Goal: Task Accomplishment & Management: Manage account settings

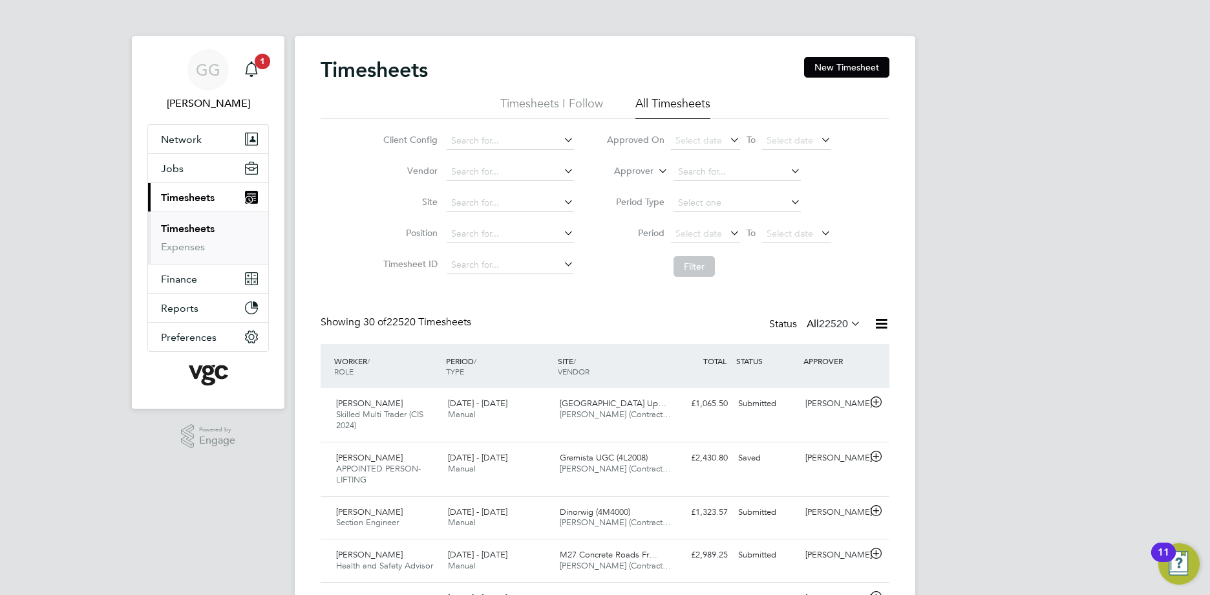
click at [626, 170] on label "Approver" at bounding box center [624, 171] width 58 height 13
click at [628, 180] on li "Worker" at bounding box center [622, 186] width 64 height 17
click at [720, 165] on input at bounding box center [737, 172] width 127 height 18
click at [736, 181] on li "Ian Mc millan" at bounding box center [759, 189] width 175 height 17
type input "[PERSON_NAME]"
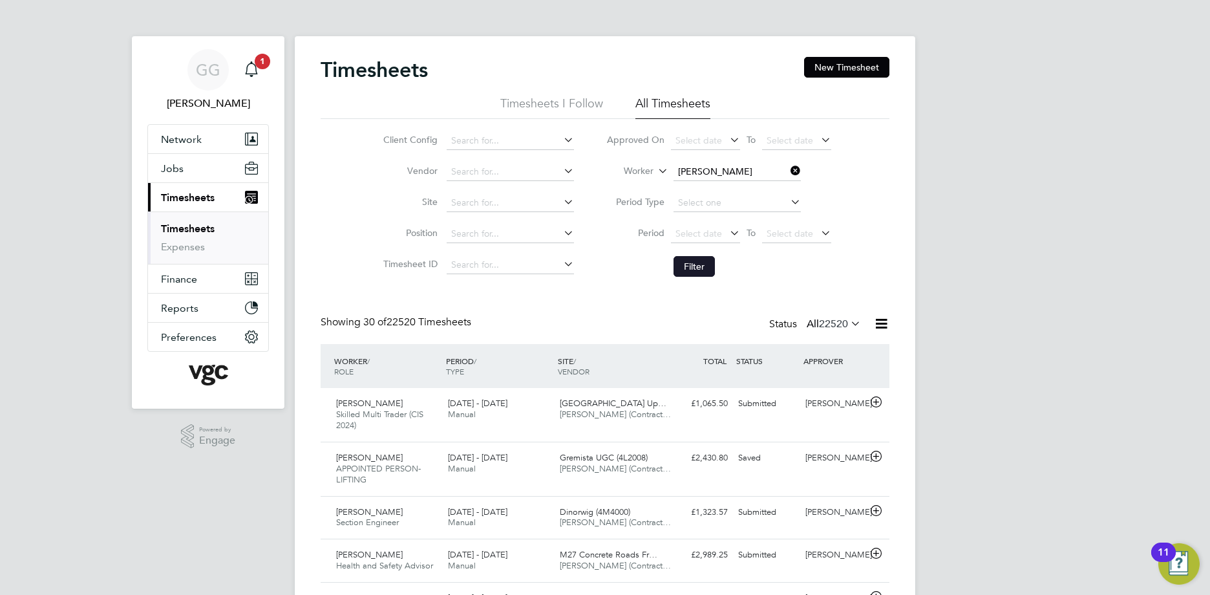
click at [680, 271] on button "Filter" at bounding box center [694, 266] width 41 height 21
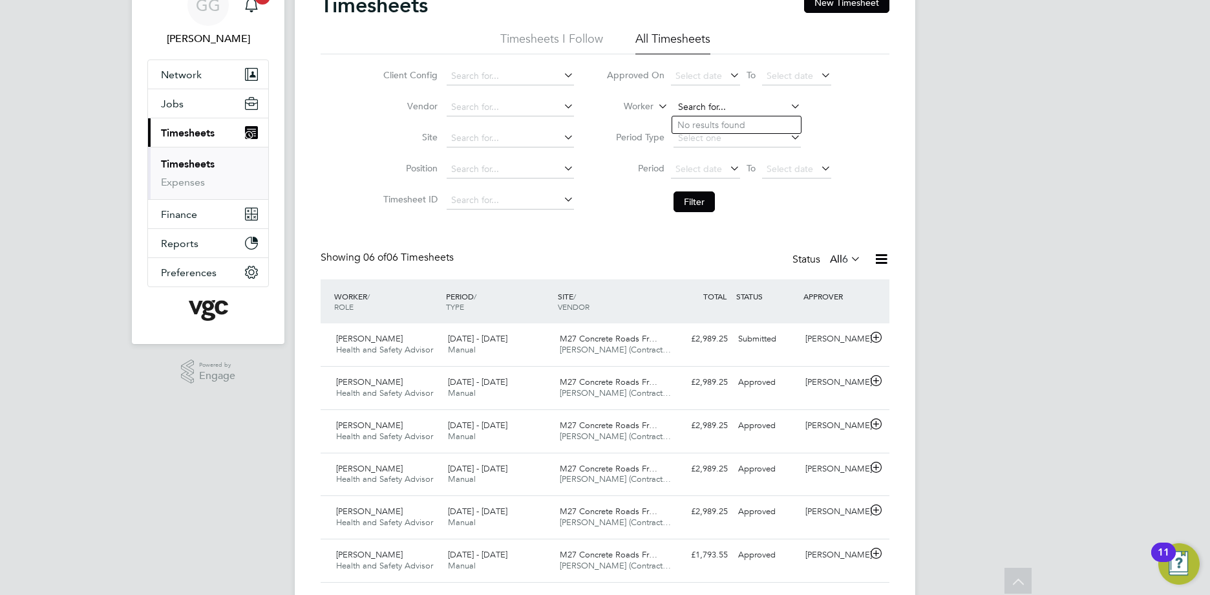
click at [714, 111] on input at bounding box center [737, 107] width 127 height 18
click at [694, 120] on b "Daniel" at bounding box center [714, 125] width 75 height 11
type input "Daniel Carter"
click at [703, 198] on button "Filter" at bounding box center [694, 201] width 41 height 21
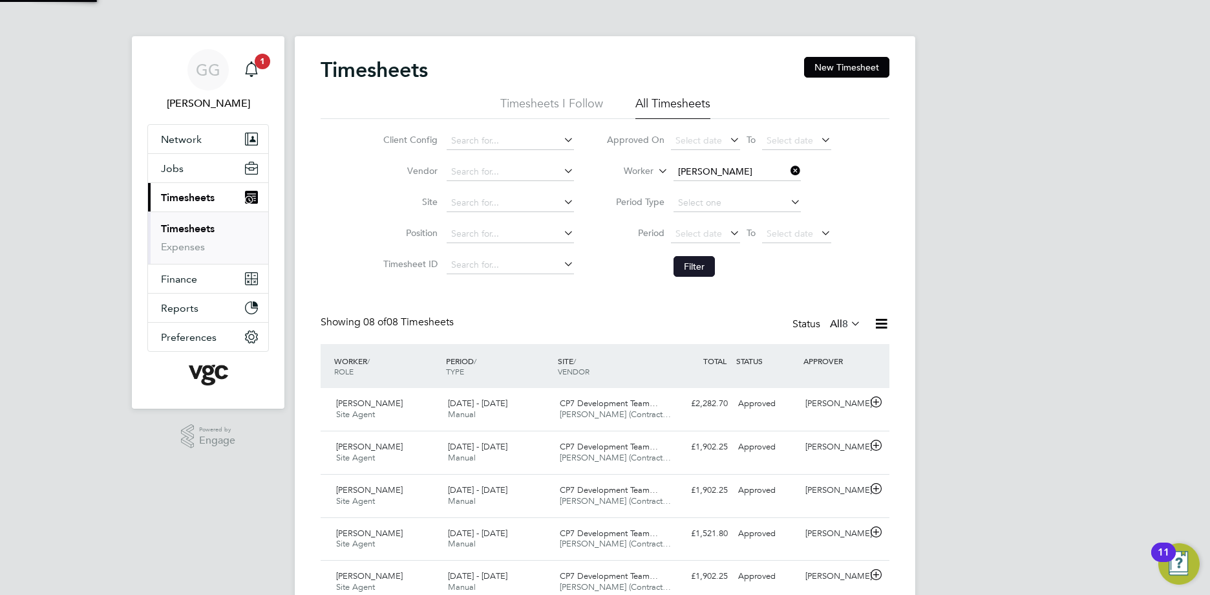
scroll to position [6, 6]
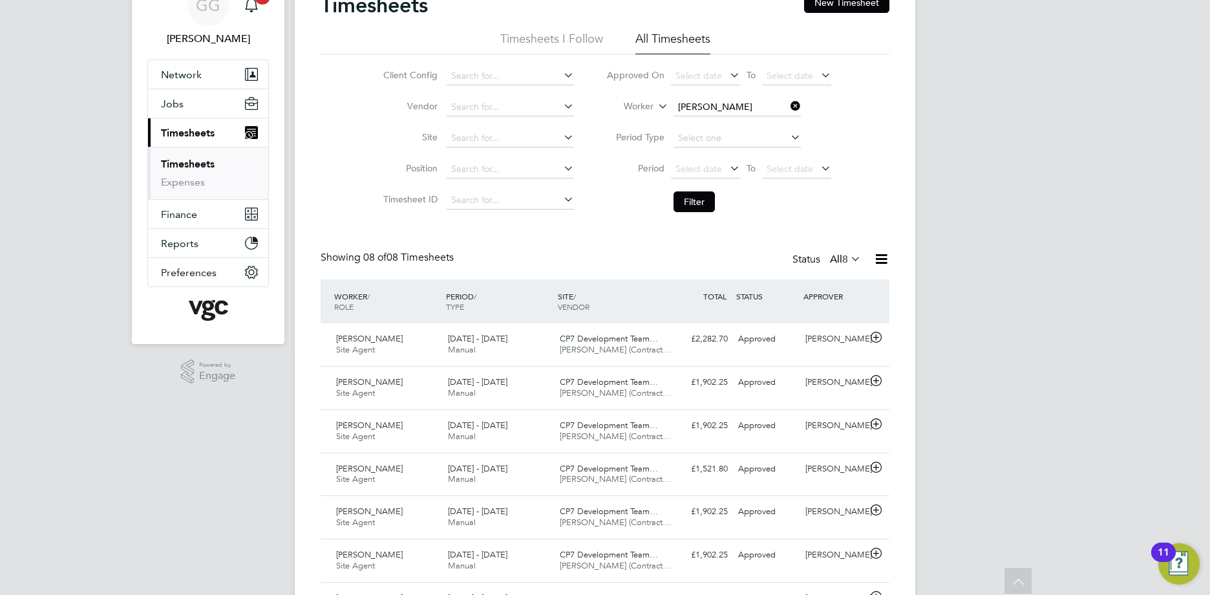
click at [754, 97] on li "Worker Daniel Carter" at bounding box center [718, 107] width 257 height 31
click at [734, 107] on input at bounding box center [737, 107] width 127 height 18
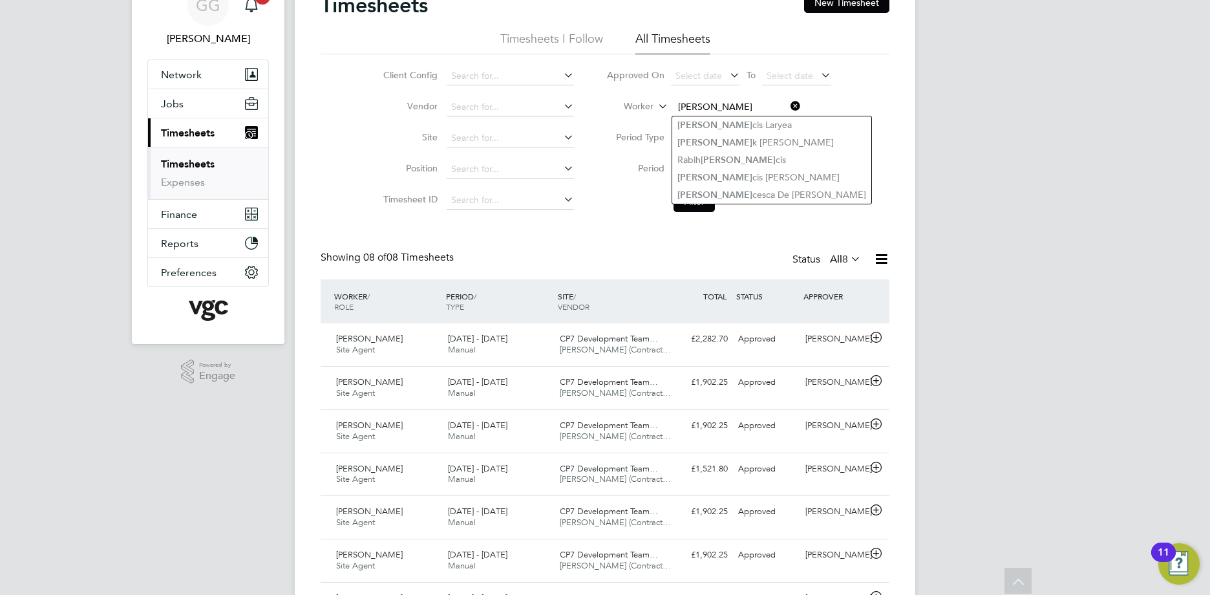
type input "Fran"
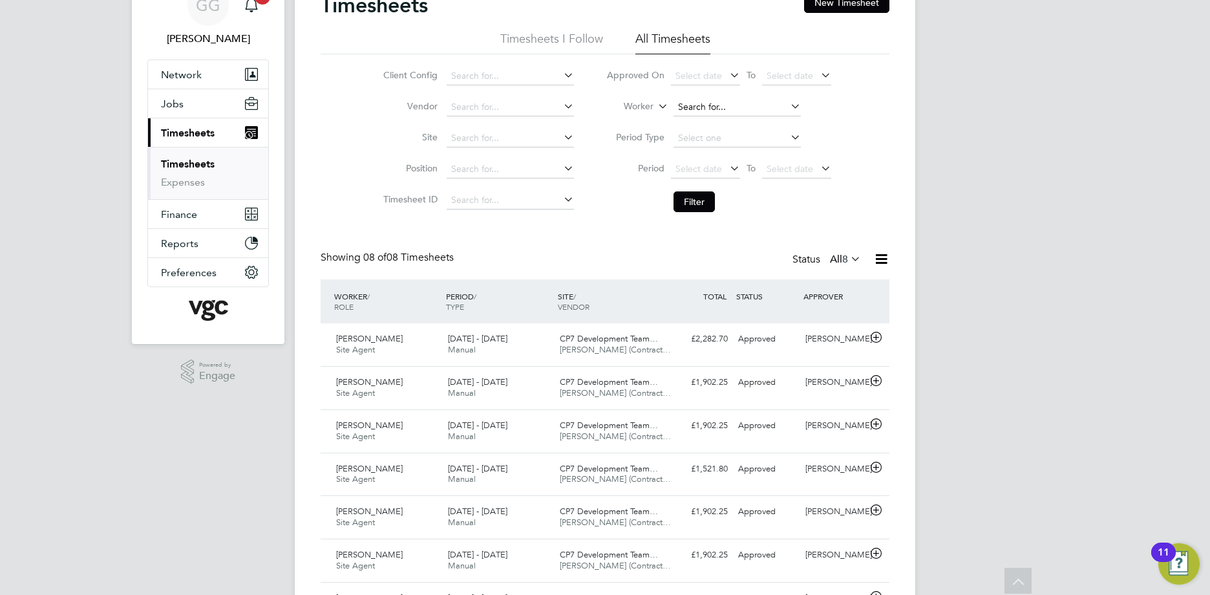
click at [693, 109] on input at bounding box center [737, 107] width 127 height 18
click at [741, 177] on li "Franc esca De Stefano" at bounding box center [736, 177] width 129 height 17
type input "Francesca De Stefano"
click at [689, 195] on button "Filter" at bounding box center [694, 201] width 41 height 21
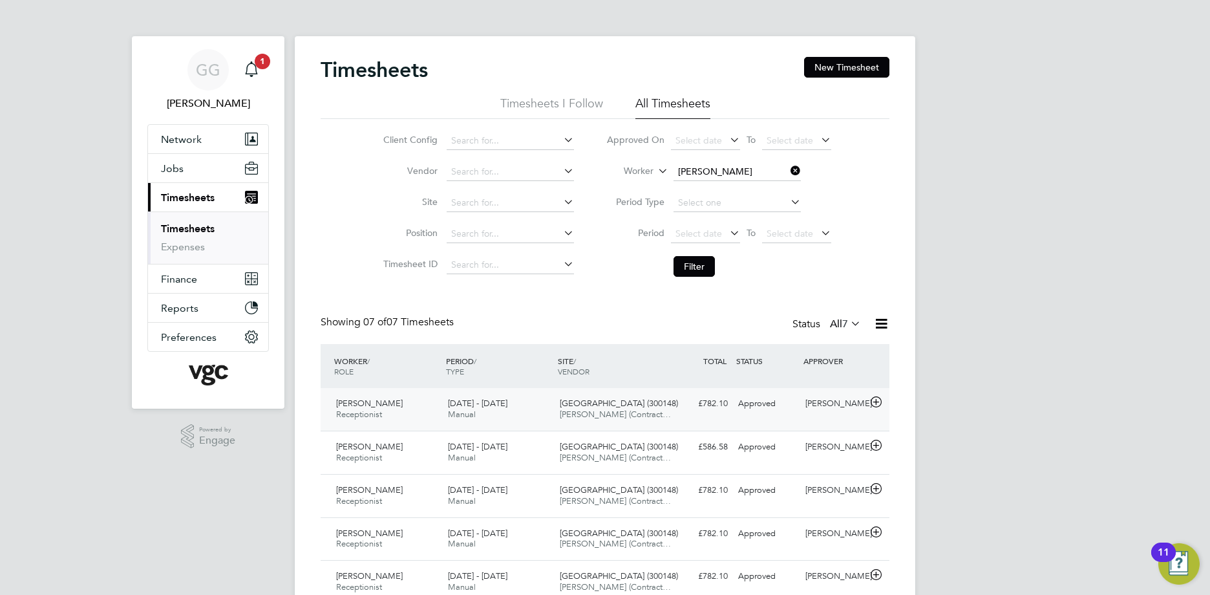
click at [514, 411] on div "2 - 8 Aug 2025 Manual" at bounding box center [499, 409] width 112 height 32
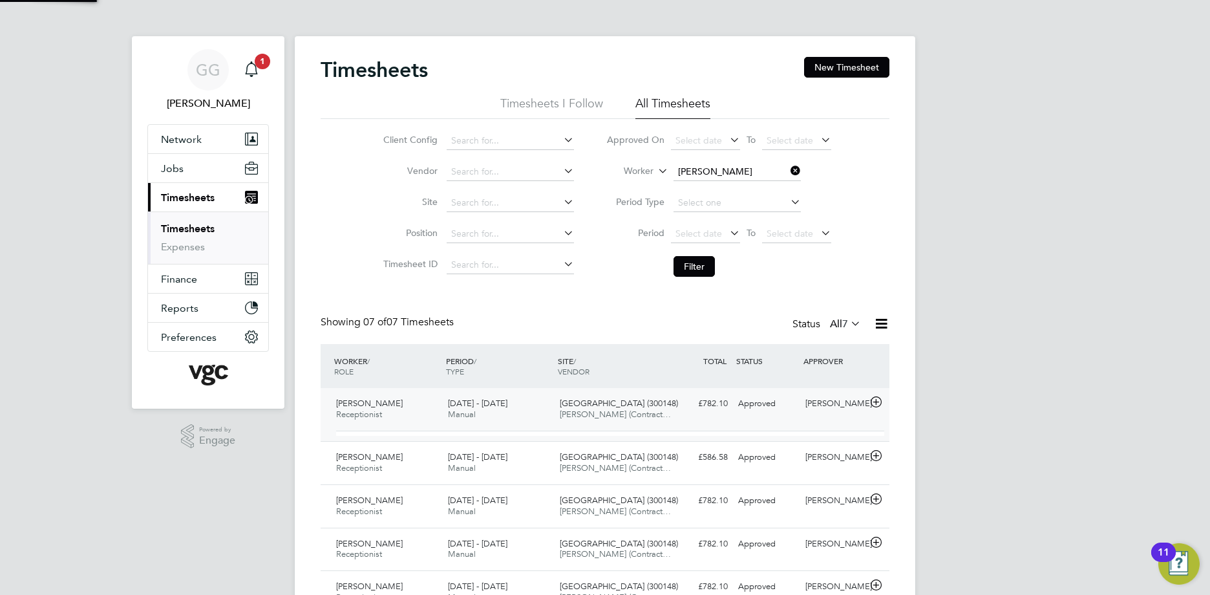
scroll to position [22, 126]
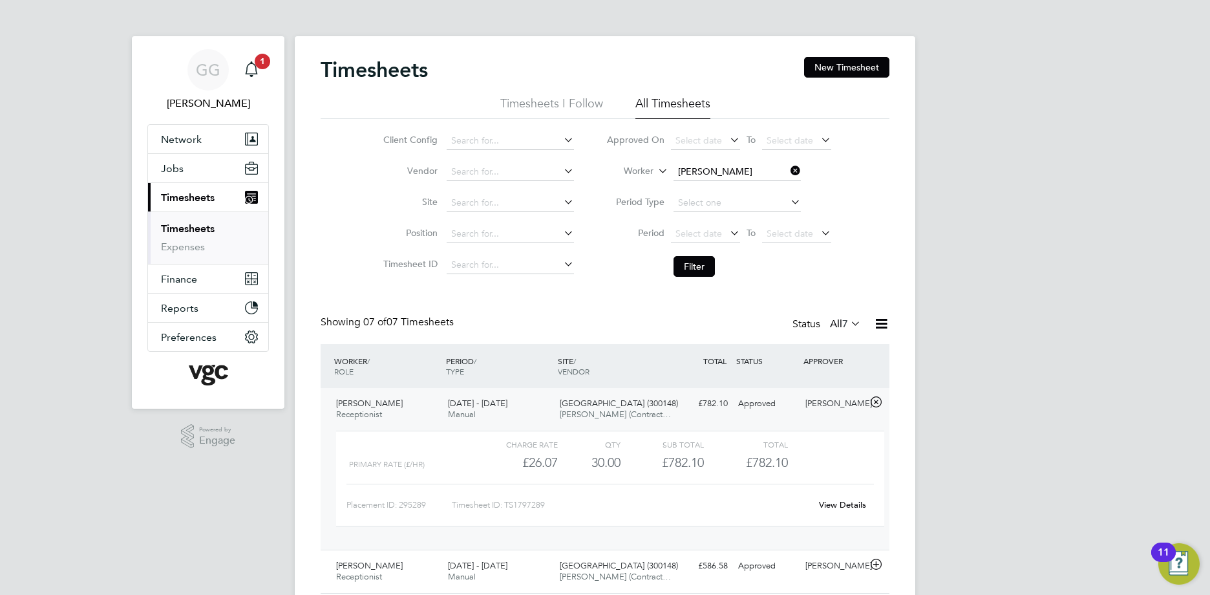
click at [836, 509] on link "View Details" at bounding box center [842, 504] width 47 height 11
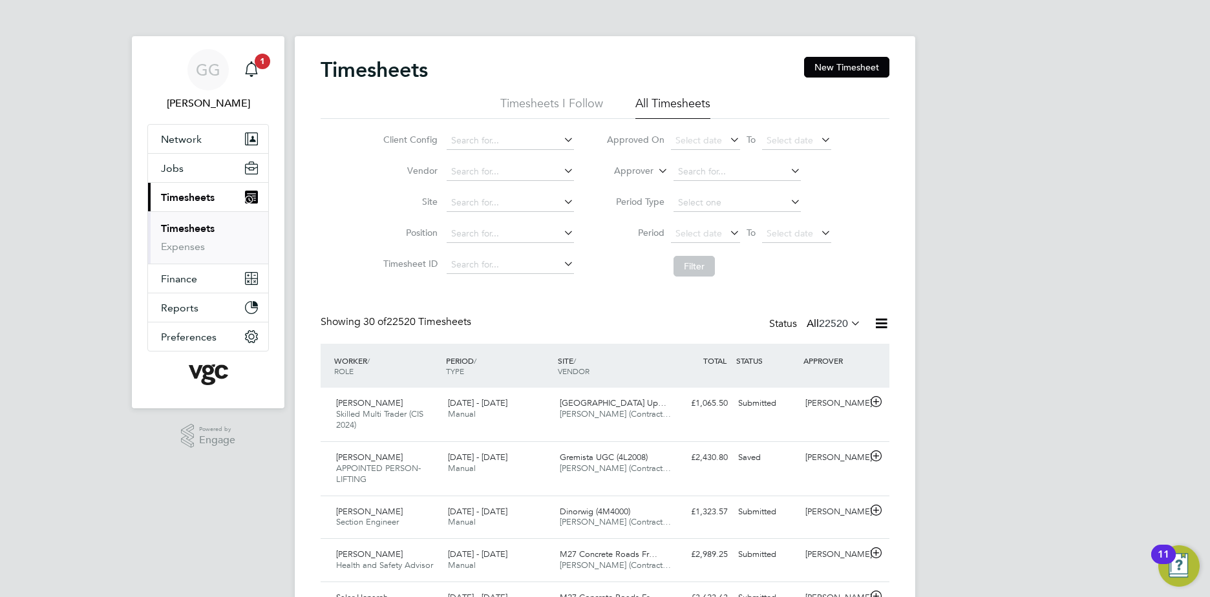
drag, startPoint x: 609, startPoint y: 175, endPoint x: 650, endPoint y: 175, distance: 40.7
click at [608, 175] on label "Approver" at bounding box center [624, 171] width 58 height 13
click at [651, 187] on li "Worker" at bounding box center [622, 186] width 64 height 17
click at [713, 167] on input at bounding box center [737, 172] width 127 height 18
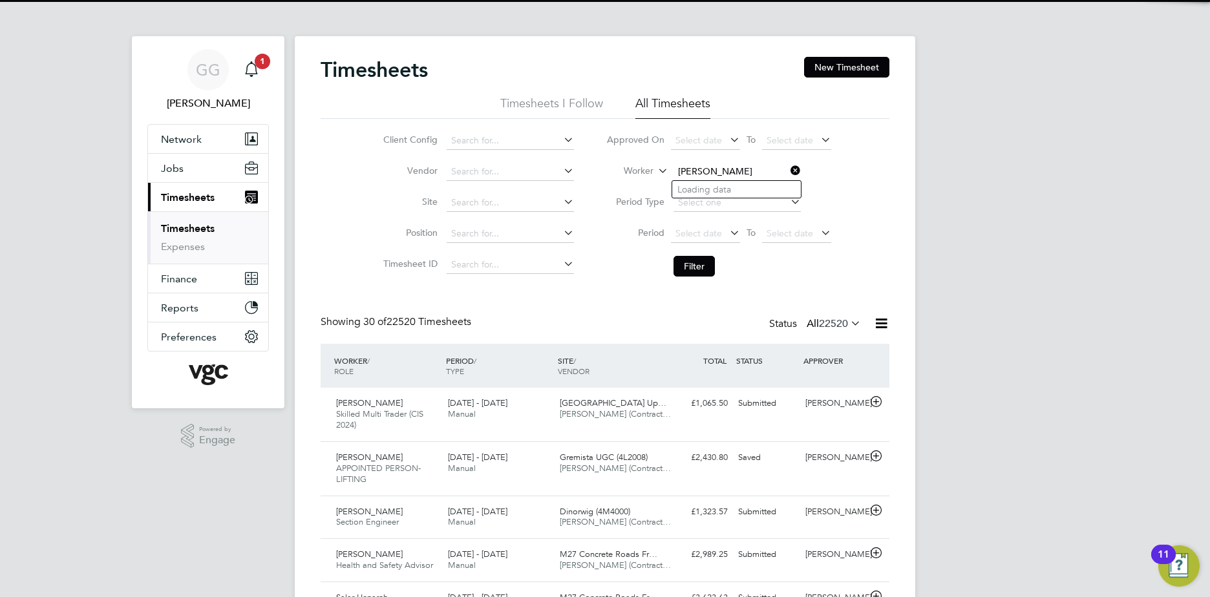
type input "Rus [PERSON_NAME]"
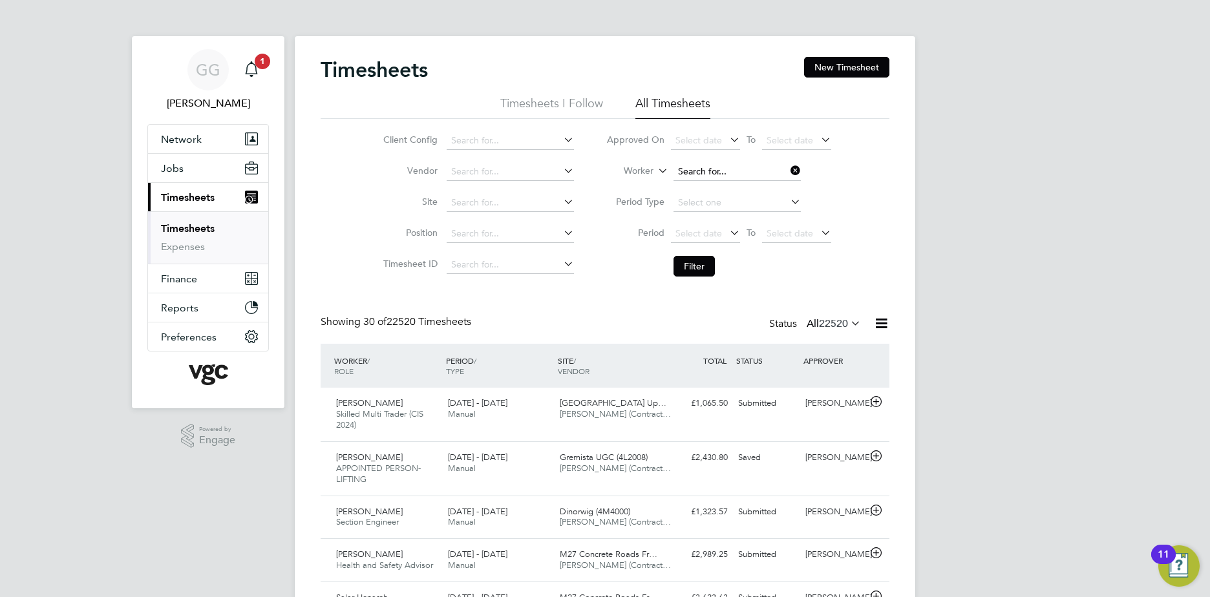
click at [712, 167] on input at bounding box center [737, 172] width 127 height 18
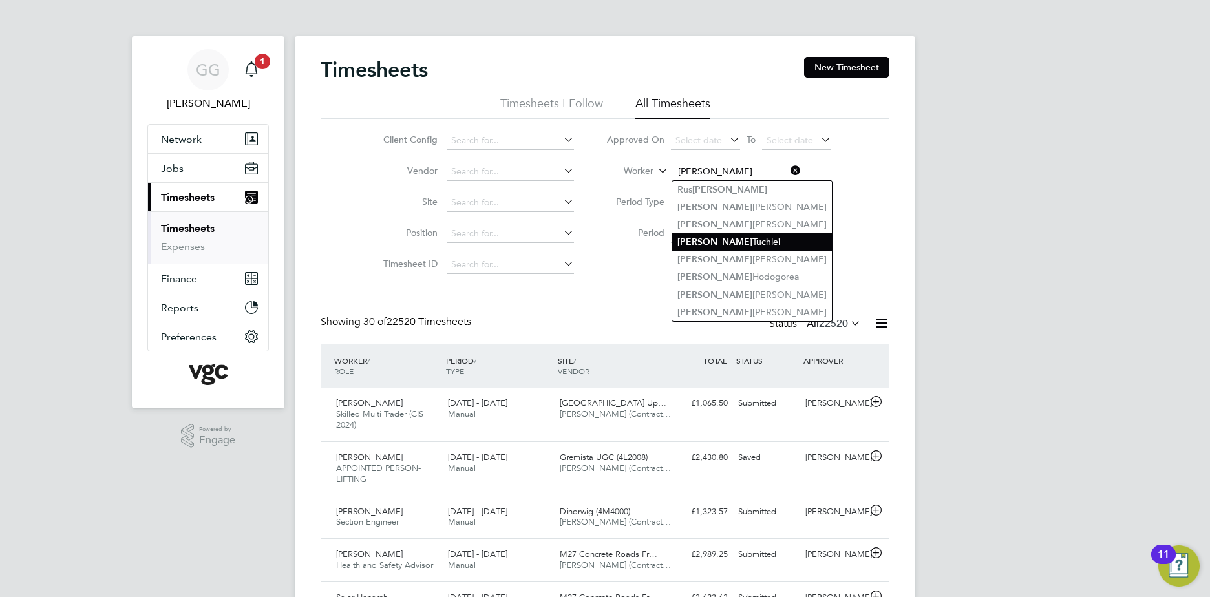
click at [751, 242] on li "[PERSON_NAME]" at bounding box center [752, 241] width 160 height 17
type input "[PERSON_NAME]"
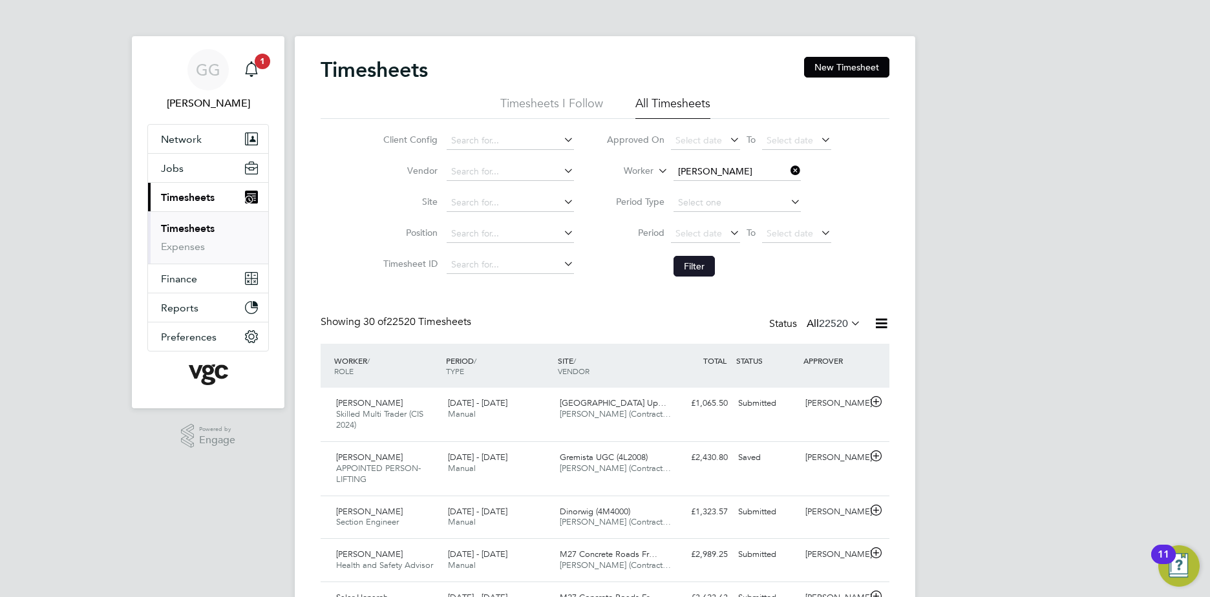
click at [696, 272] on button "Filter" at bounding box center [694, 266] width 41 height 21
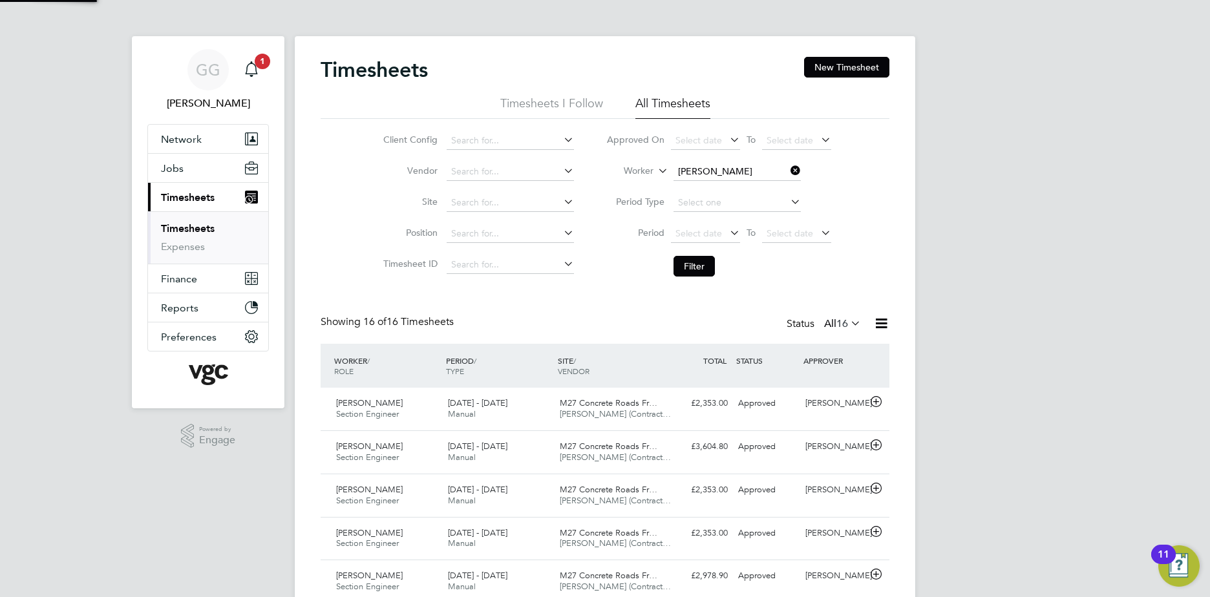
scroll to position [33, 112]
click at [470, 412] on span "Manual" at bounding box center [462, 414] width 28 height 11
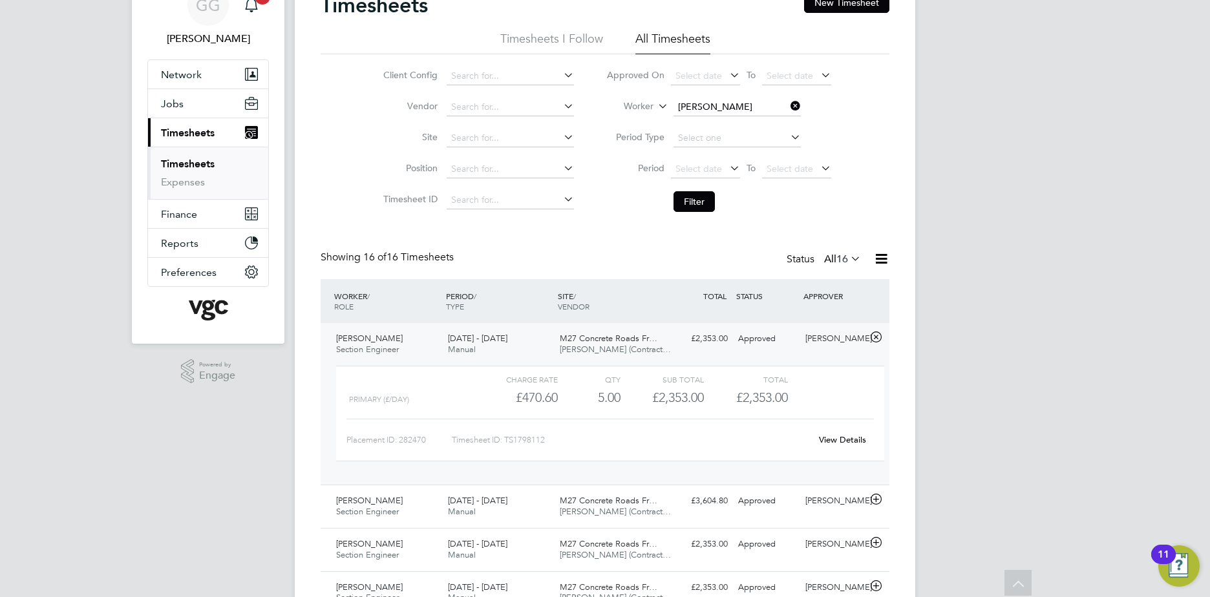
click at [834, 437] on link "View Details" at bounding box center [842, 439] width 47 height 11
click at [766, 103] on input at bounding box center [737, 107] width 127 height 18
click at [751, 120] on li "[PERSON_NAME]" at bounding box center [752, 124] width 160 height 17
type input "[PERSON_NAME]"
click at [701, 200] on button "Filter" at bounding box center [694, 201] width 41 height 21
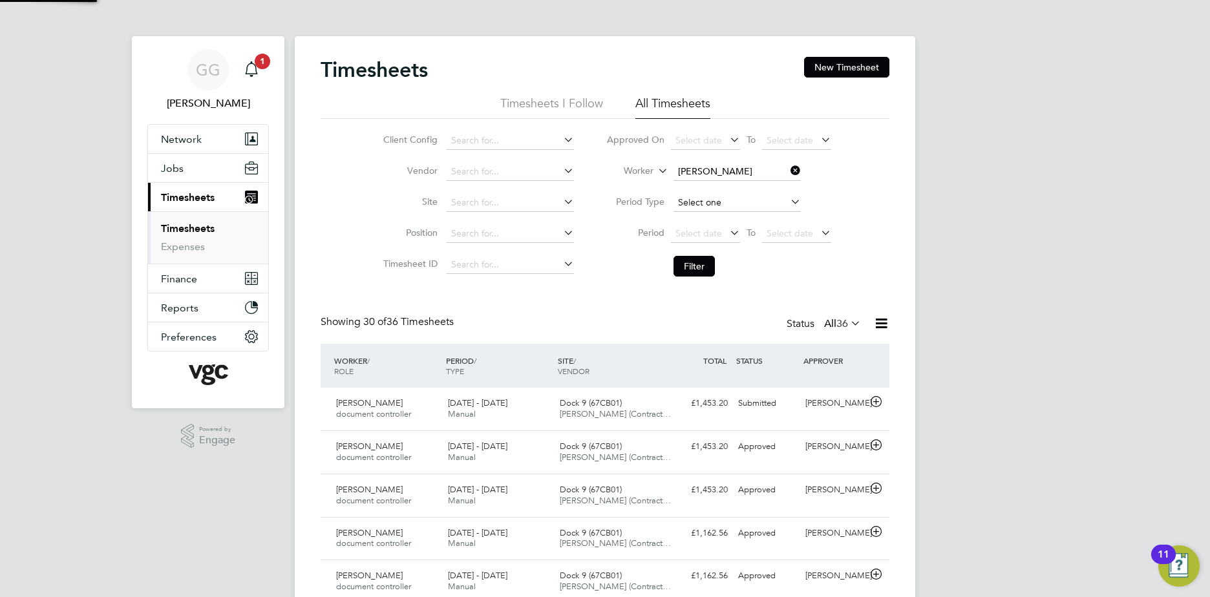
scroll to position [6, 6]
click at [697, 175] on input at bounding box center [737, 172] width 127 height 18
click at [726, 240] on li "[PERSON_NAME]" at bounding box center [752, 239] width 160 height 17
type input "[PERSON_NAME]"
click at [688, 270] on button "Filter" at bounding box center [694, 266] width 41 height 21
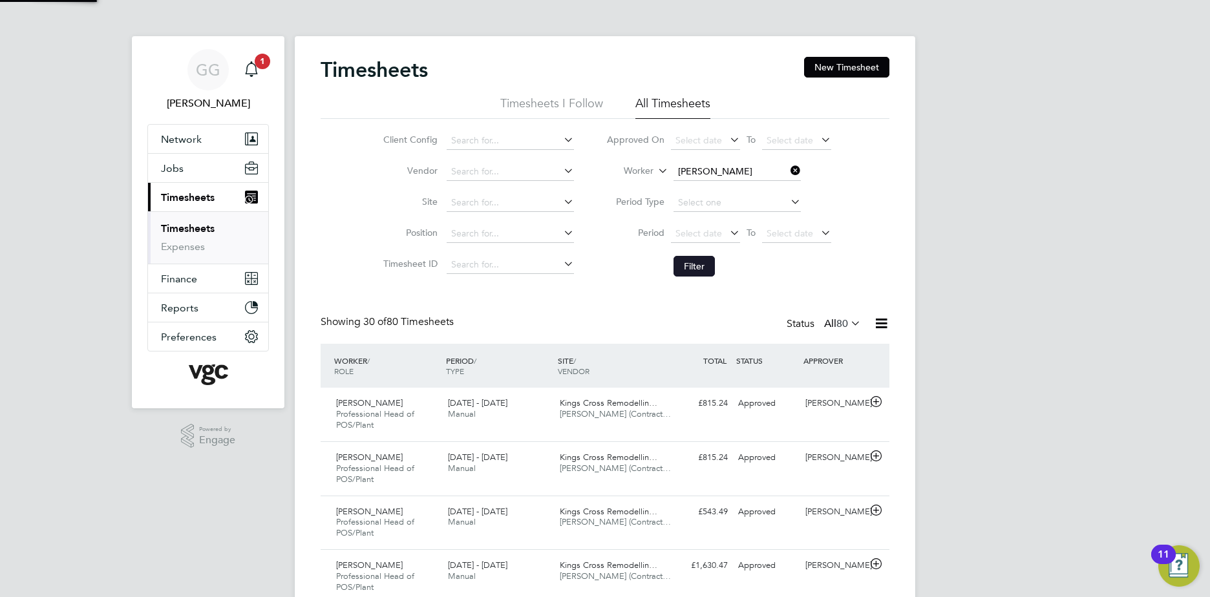
scroll to position [43, 112]
click at [695, 266] on button "Filter" at bounding box center [694, 266] width 41 height 21
click at [712, 166] on input at bounding box center [737, 172] width 127 height 18
click at [743, 203] on li "[PERSON_NAME] go" at bounding box center [736, 206] width 129 height 17
type input "[PERSON_NAME]"
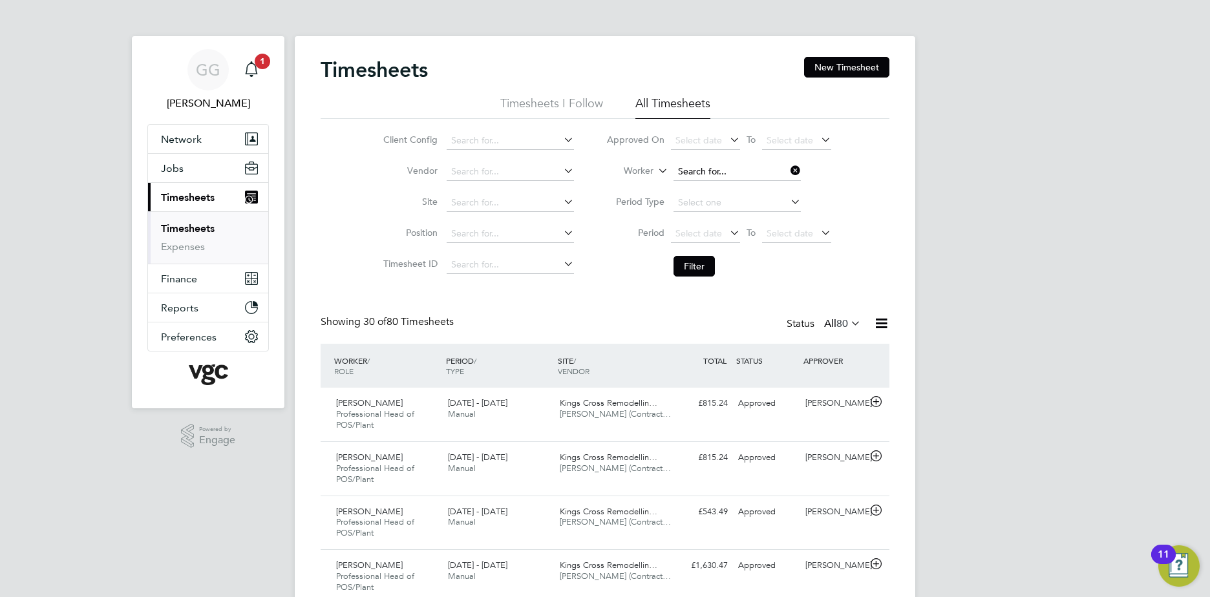
click at [723, 173] on input at bounding box center [737, 172] width 127 height 18
click at [723, 186] on li "[PERSON_NAME] go" at bounding box center [736, 189] width 129 height 17
type input "[PERSON_NAME]"
click at [698, 274] on button "Filter" at bounding box center [694, 266] width 41 height 21
click at [710, 164] on input at bounding box center [737, 172] width 127 height 18
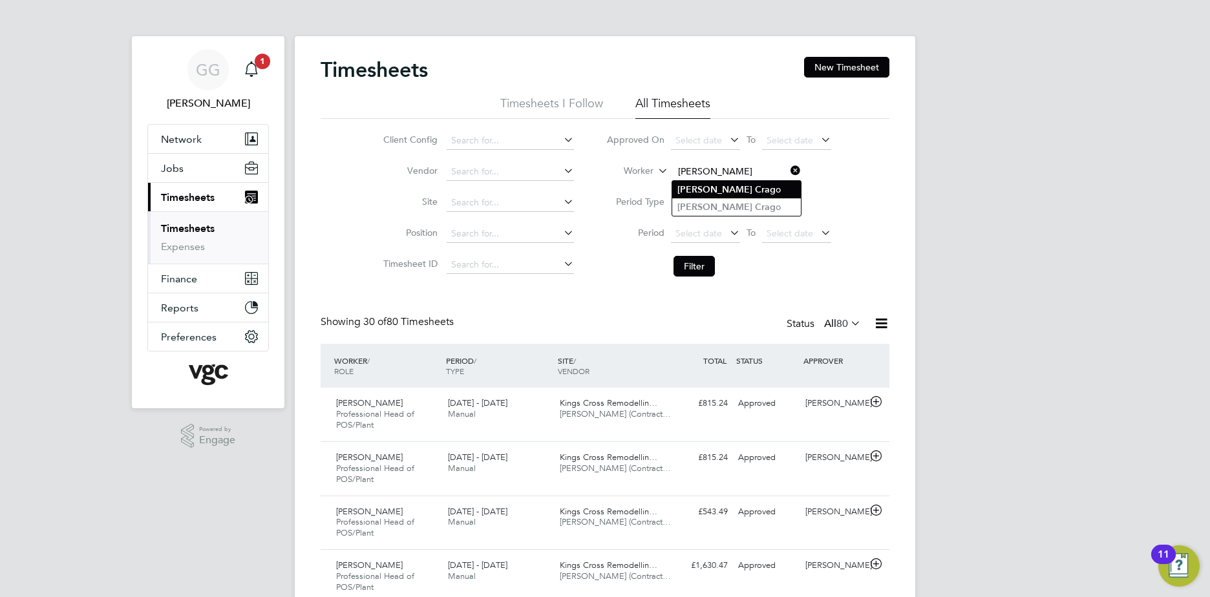
click at [755, 192] on b "Crag" at bounding box center [765, 189] width 21 height 11
type input "[PERSON_NAME]"
click at [692, 261] on button "Filter" at bounding box center [694, 266] width 41 height 21
click at [701, 167] on input at bounding box center [737, 172] width 127 height 18
type input "AndyCrago"
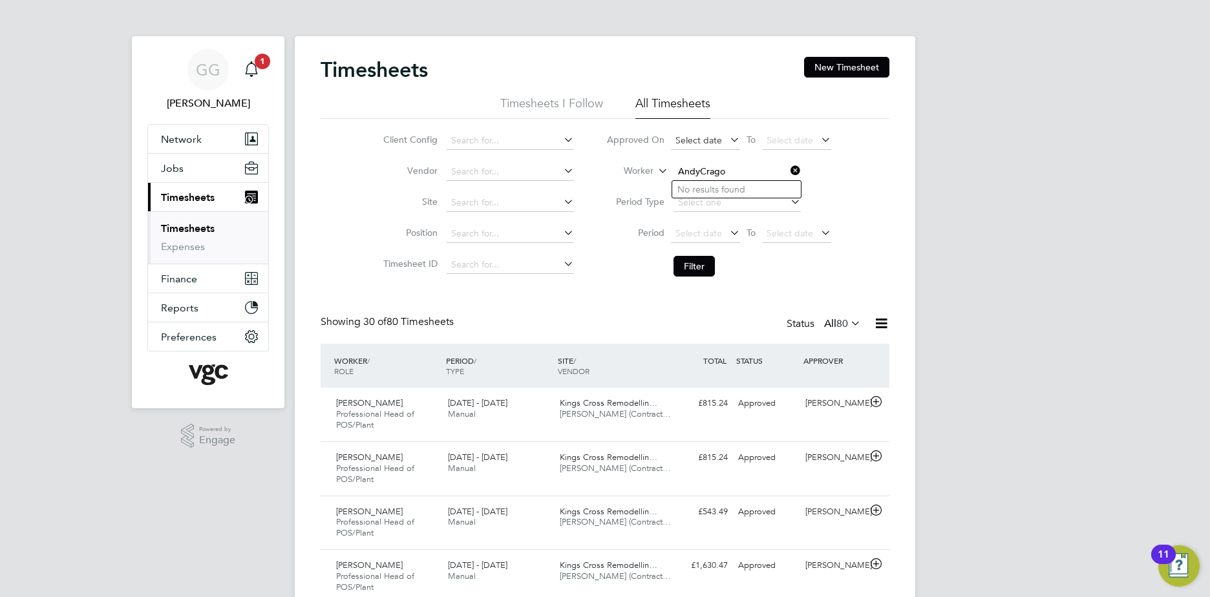
drag, startPoint x: 699, startPoint y: 167, endPoint x: 703, endPoint y: 146, distance: 21.7
click at [703, 146] on span "Select date" at bounding box center [705, 141] width 69 height 17
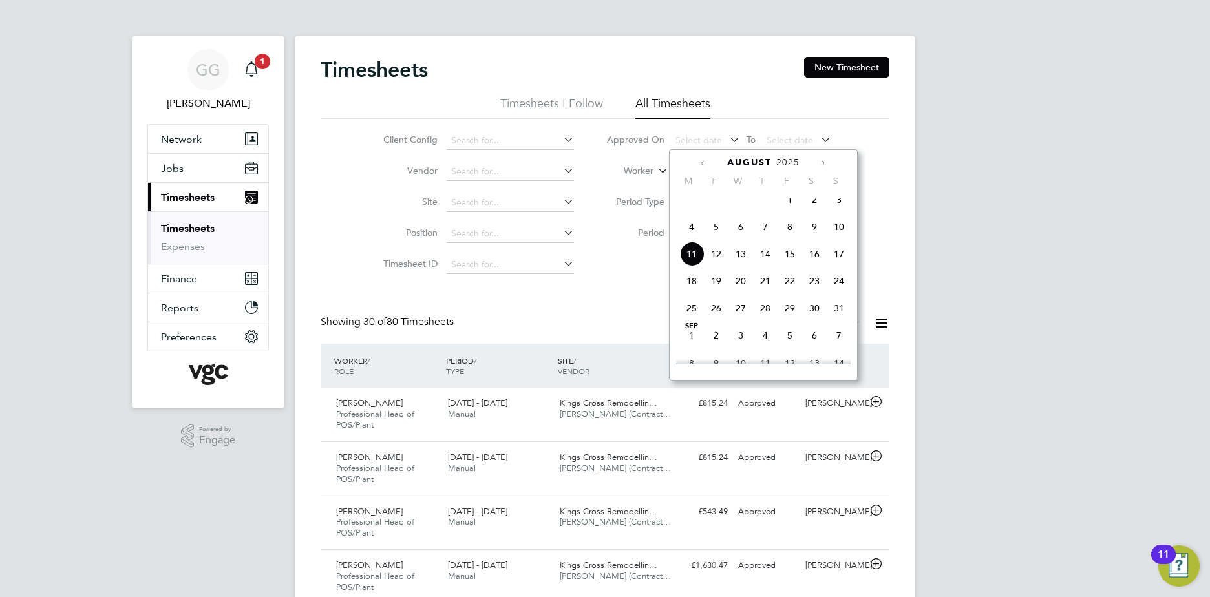
click at [629, 173] on label "Worker" at bounding box center [624, 171] width 58 height 13
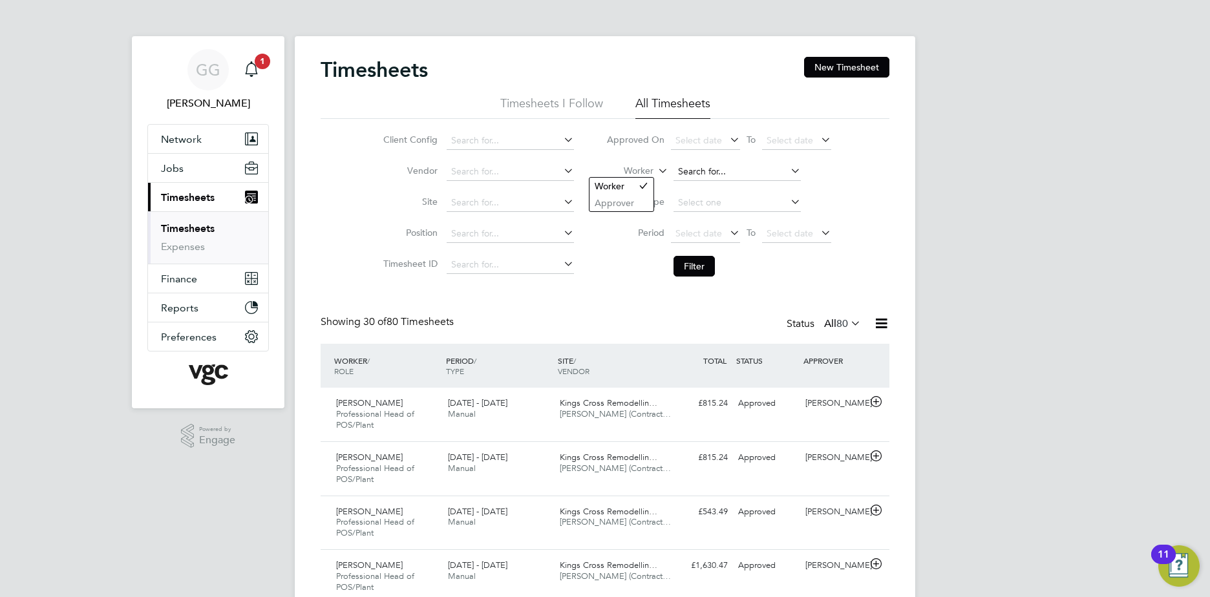
click at [688, 176] on input at bounding box center [737, 172] width 127 height 18
click at [755, 208] on b "Crag" at bounding box center [765, 207] width 21 height 11
type input "[PERSON_NAME]"
click at [693, 253] on li "Filter" at bounding box center [718, 267] width 257 height 34
click at [696, 263] on button "Filter" at bounding box center [694, 266] width 41 height 21
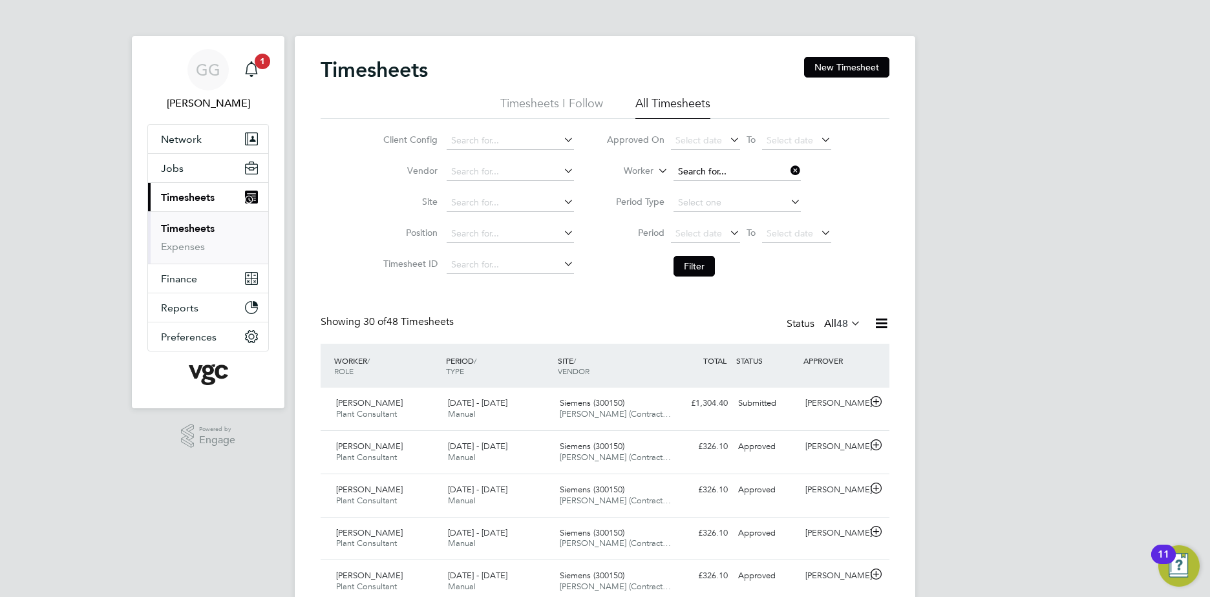
drag, startPoint x: 701, startPoint y: 167, endPoint x: 716, endPoint y: 165, distance: 15.7
click at [703, 167] on input at bounding box center [737, 172] width 127 height 18
click at [705, 183] on li "Worker" at bounding box center [718, 171] width 257 height 31
click at [703, 174] on input at bounding box center [737, 172] width 127 height 18
click at [710, 190] on li "[PERSON_NAME]" at bounding box center [736, 189] width 129 height 17
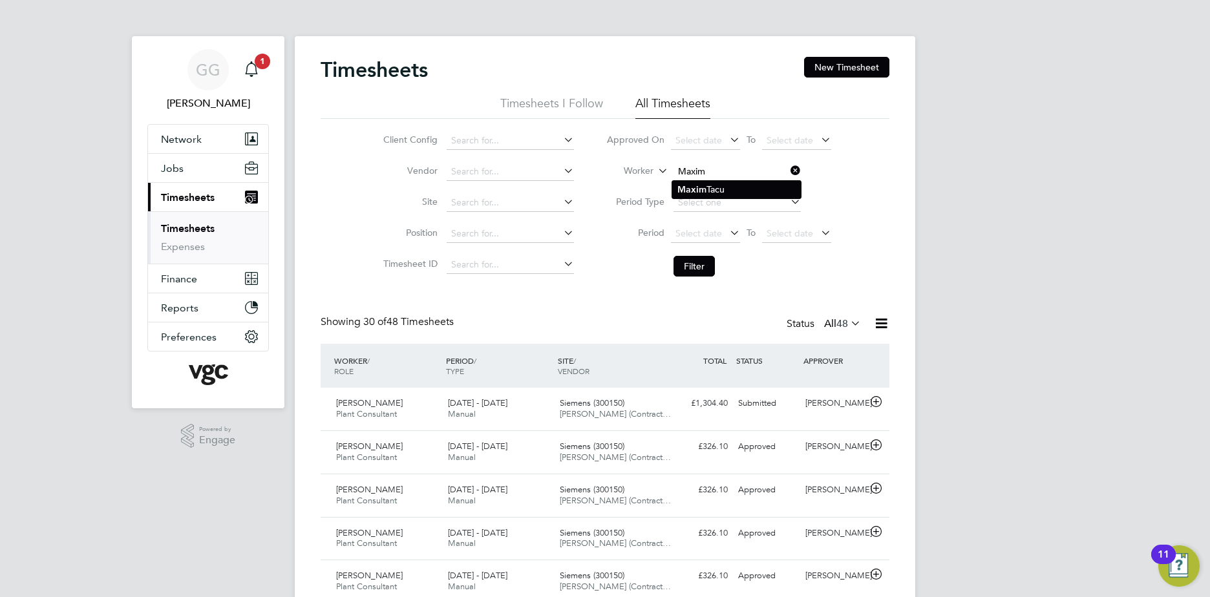
type input "[PERSON_NAME]"
click at [697, 259] on button "Filter" at bounding box center [694, 266] width 41 height 21
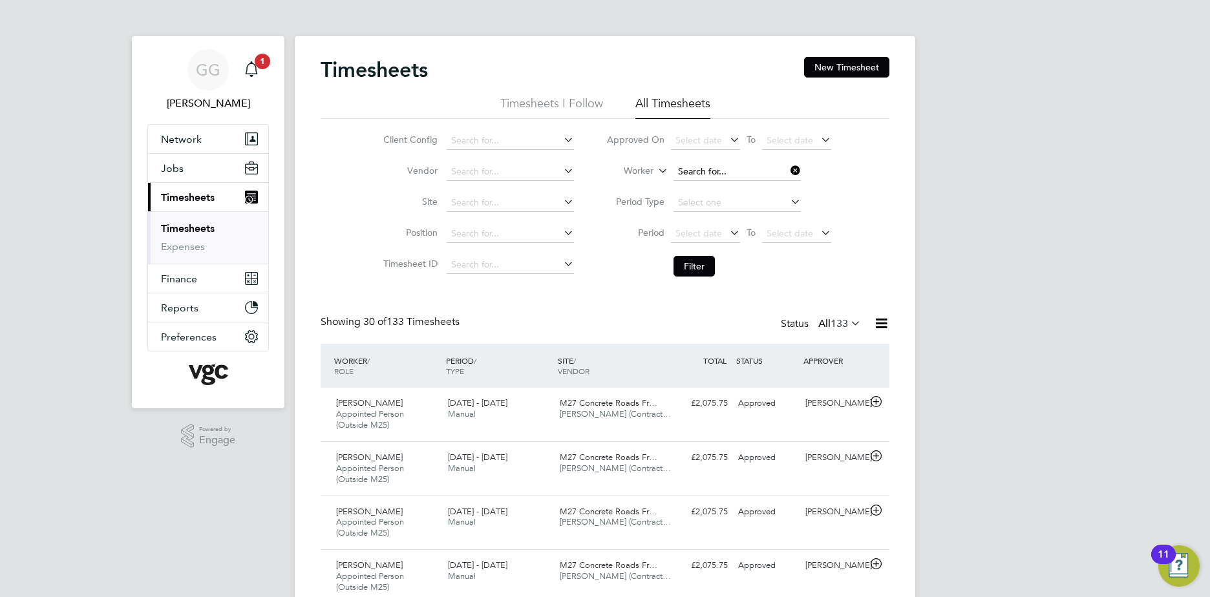
click at [729, 165] on input at bounding box center [737, 172] width 127 height 18
click at [732, 193] on li "[PERSON_NAME]" at bounding box center [736, 189] width 129 height 17
type input "[PERSON_NAME]"
click at [701, 270] on button "Filter" at bounding box center [694, 266] width 41 height 21
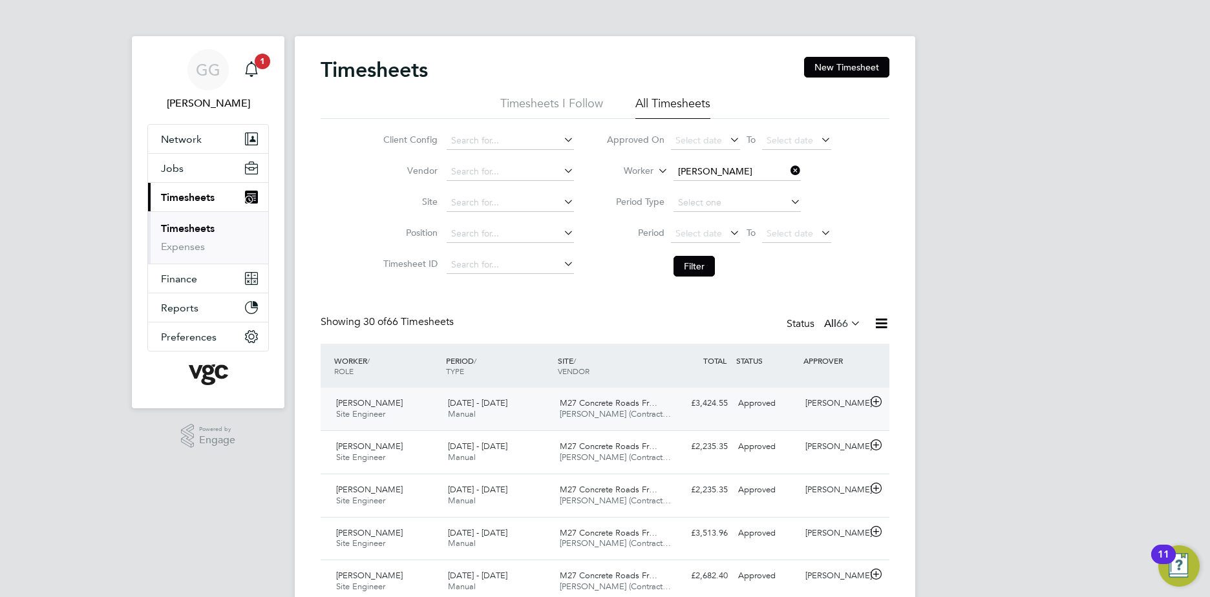
click at [484, 407] on span "[DATE] - [DATE]" at bounding box center [477, 403] width 59 height 11
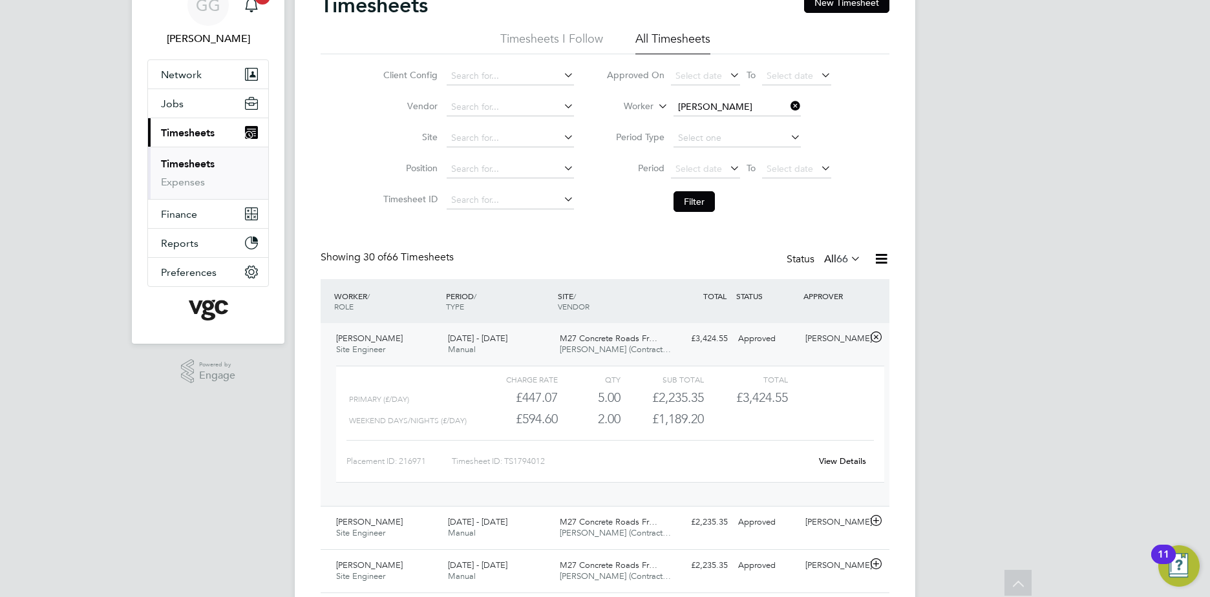
click at [870, 332] on icon at bounding box center [876, 337] width 16 height 10
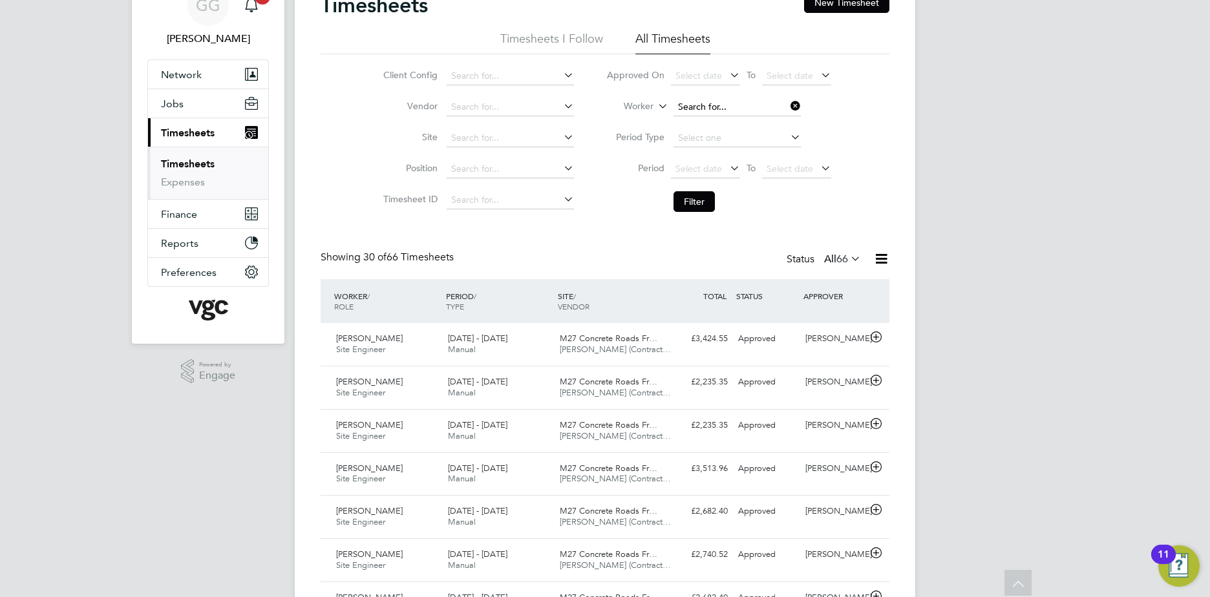
click at [714, 99] on input at bounding box center [737, 107] width 127 height 18
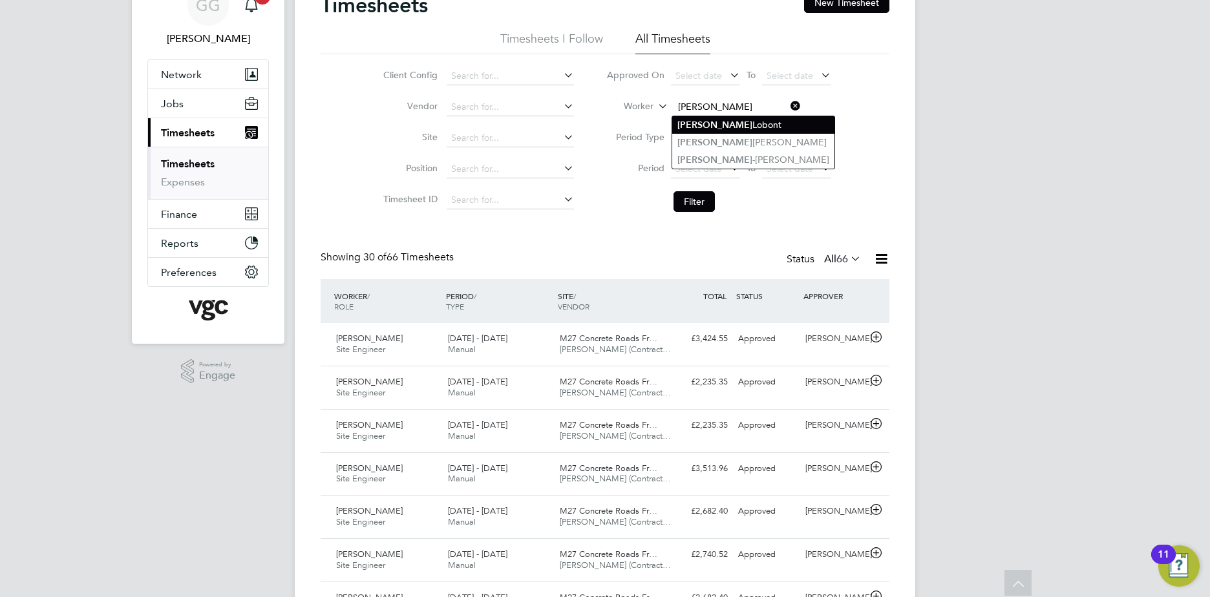
click at [738, 122] on li "[PERSON_NAME]" at bounding box center [753, 124] width 162 height 17
type input "[PERSON_NAME]"
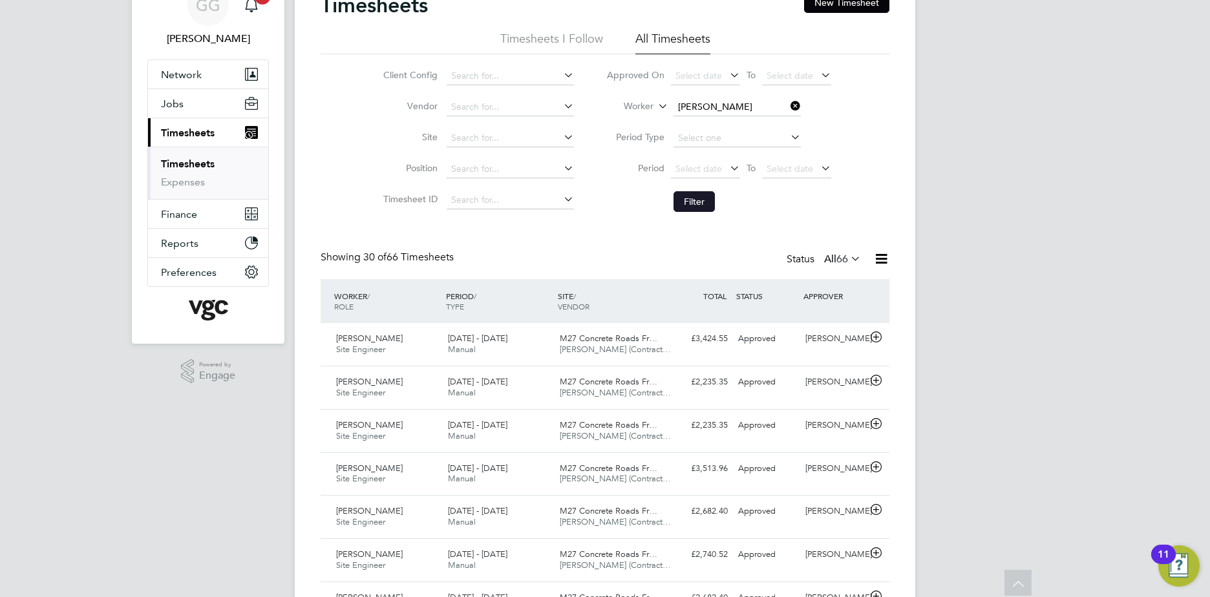
click at [701, 202] on button "Filter" at bounding box center [694, 201] width 41 height 21
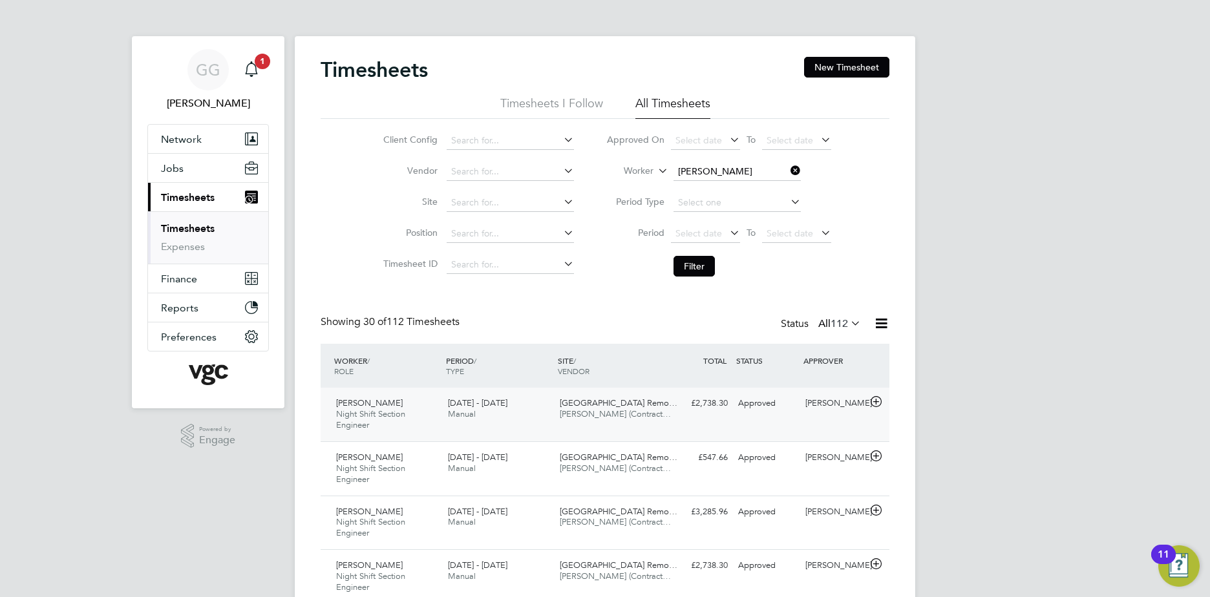
click at [641, 402] on span "[GEOGRAPHIC_DATA] Remo…" at bounding box center [619, 403] width 118 height 11
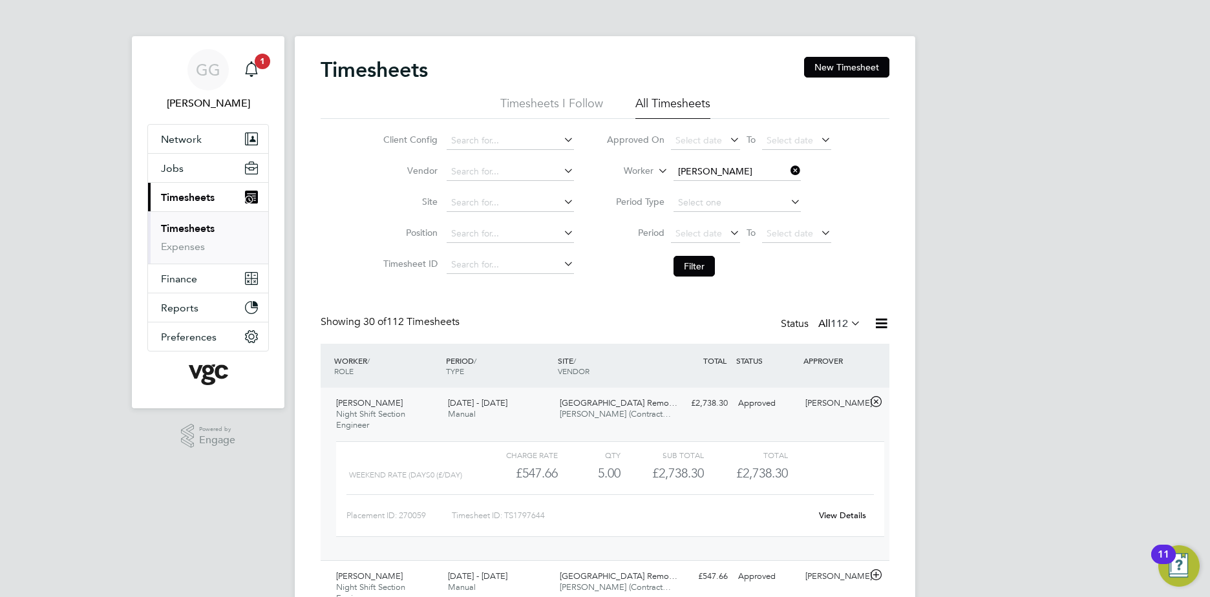
click at [866, 517] on div "View Details" at bounding box center [842, 516] width 63 height 21
click at [704, 162] on li "Worker [PERSON_NAME]" at bounding box center [718, 171] width 257 height 31
click at [729, 164] on input at bounding box center [737, 172] width 127 height 18
type input "[PERSON_NAME]"
click at [717, 182] on li "[PERSON_NAME]" at bounding box center [753, 189] width 163 height 17
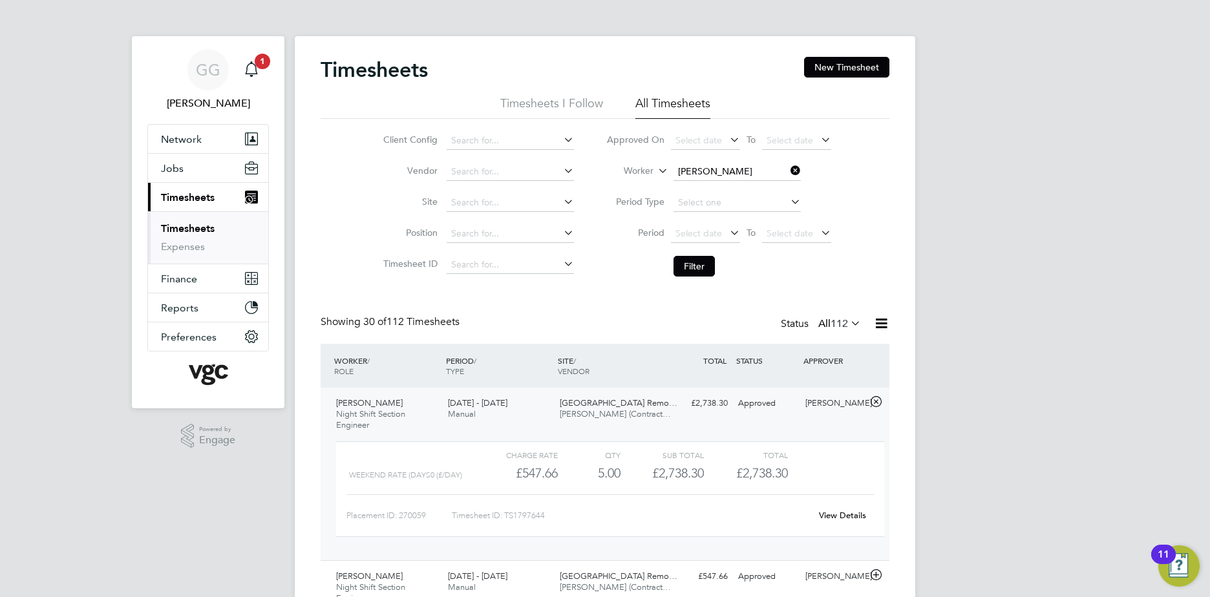
click at [697, 281] on li "Filter" at bounding box center [718, 267] width 257 height 34
click at [698, 272] on button "Filter" at bounding box center [694, 266] width 41 height 21
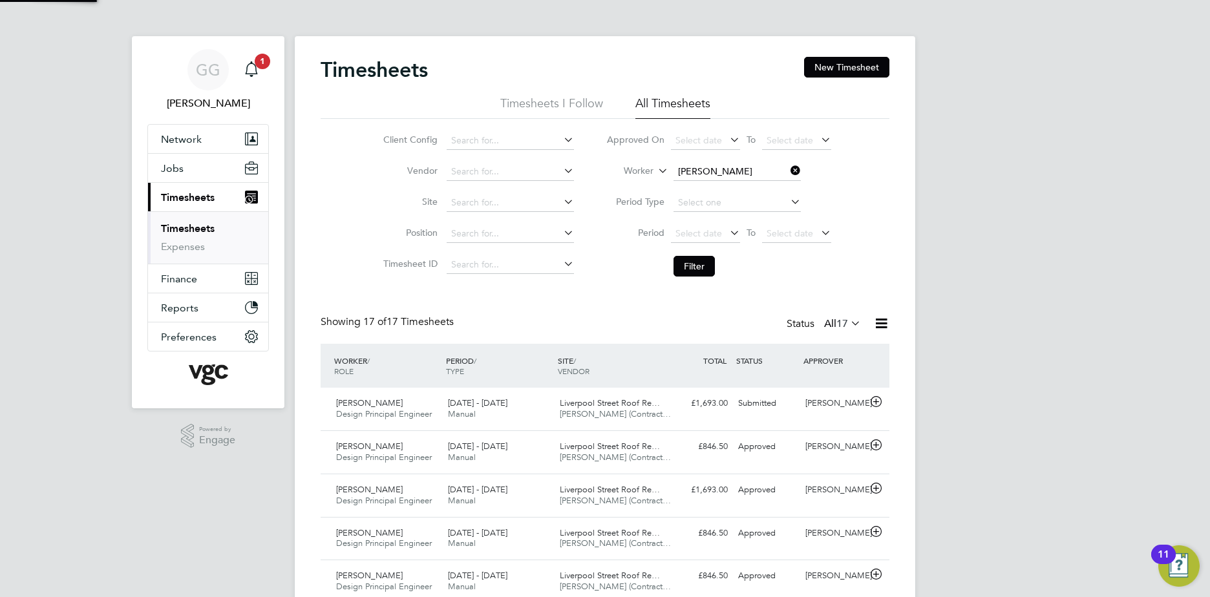
scroll to position [33, 112]
click at [726, 162] on li "Worker [PERSON_NAME]" at bounding box center [718, 171] width 257 height 31
click at [733, 173] on input at bounding box center [737, 172] width 127 height 18
click at [726, 233] on li "Clai re [PERSON_NAME]" at bounding box center [736, 241] width 129 height 17
type input "[PERSON_NAME]"
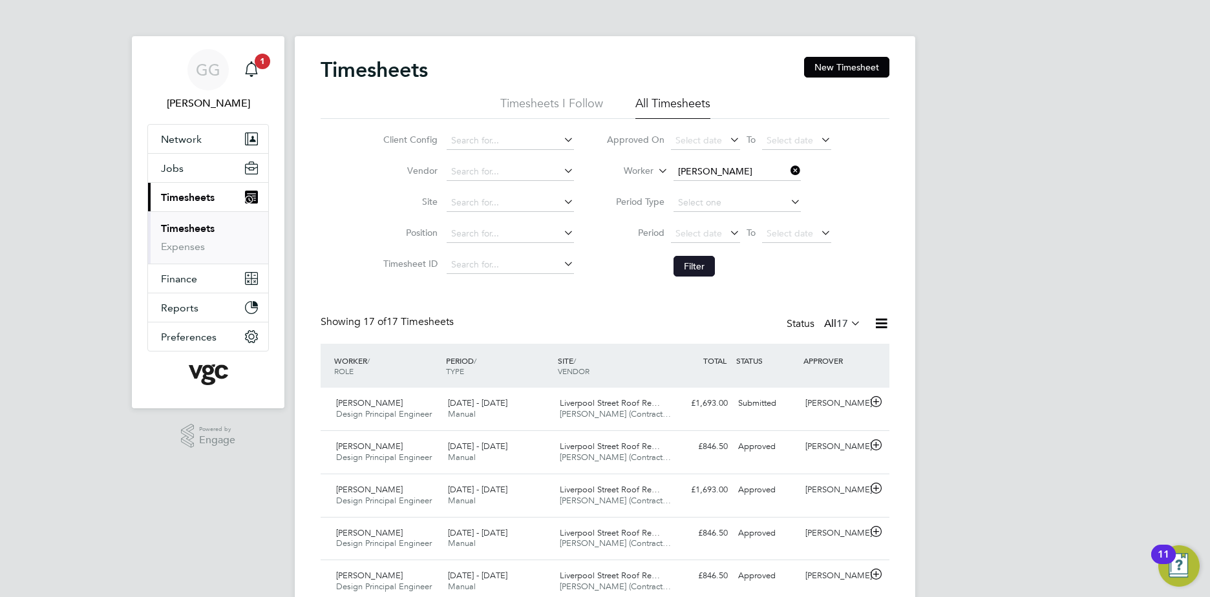
click at [696, 267] on button "Filter" at bounding box center [694, 266] width 41 height 21
click at [698, 169] on input at bounding box center [737, 172] width 127 height 18
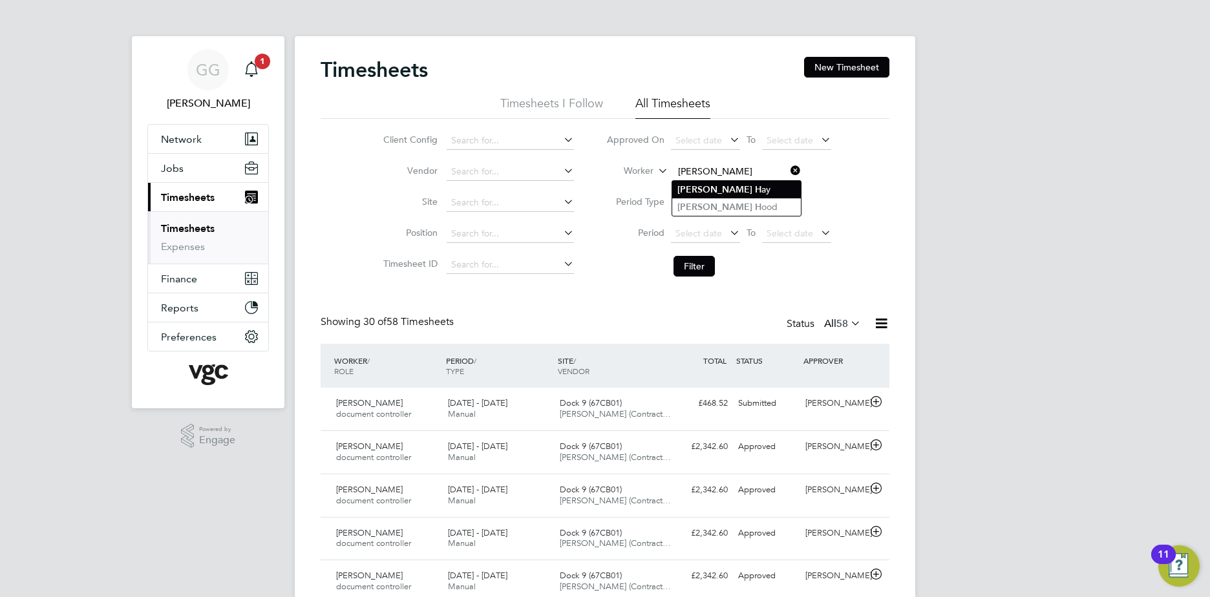
click at [706, 184] on li "[PERSON_NAME]" at bounding box center [736, 189] width 129 height 17
type input "[PERSON_NAME]"
click at [700, 265] on button "Filter" at bounding box center [694, 266] width 41 height 21
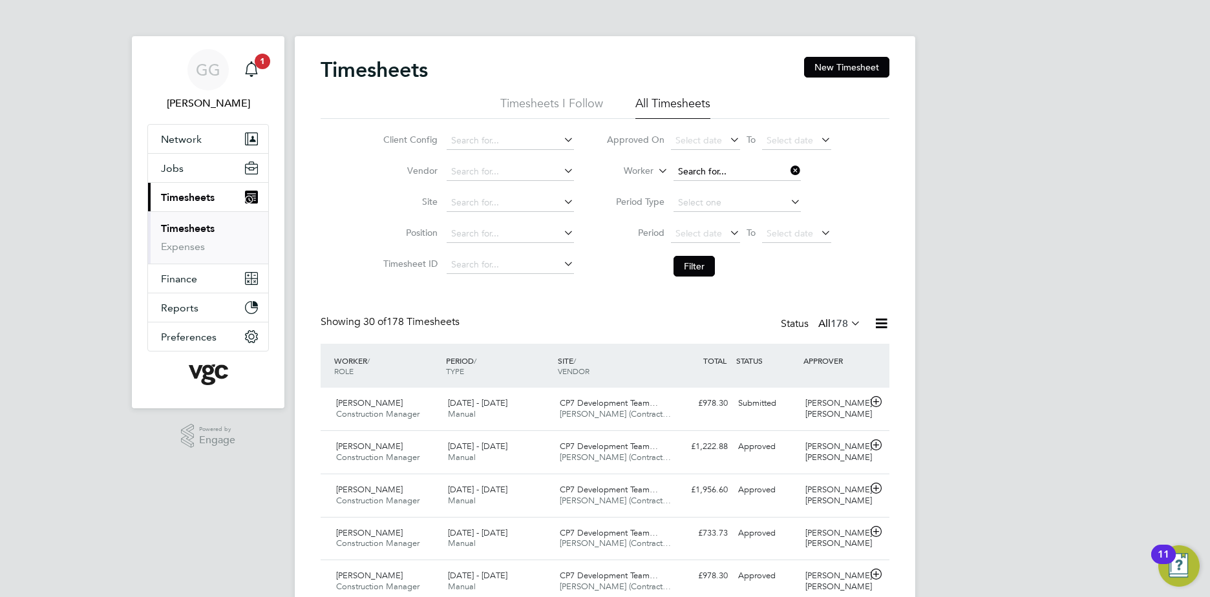
click at [714, 175] on input at bounding box center [737, 172] width 127 height 18
type input "[PERSON_NAME]"
click at [732, 169] on input at bounding box center [737, 172] width 127 height 18
type input "Salar"
click at [694, 162] on li "Worker" at bounding box center [718, 171] width 257 height 31
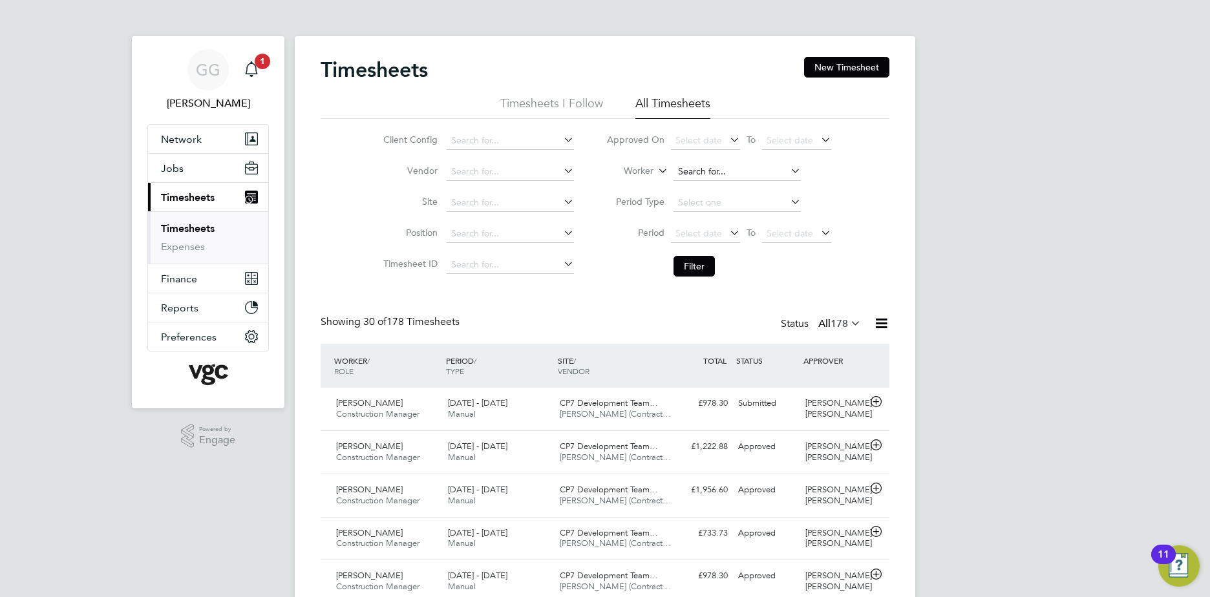
click at [707, 178] on input at bounding box center [737, 172] width 127 height 18
click at [752, 193] on li "Salar Henareh" at bounding box center [736, 189] width 129 height 17
type input "Salar Henareh"
click at [701, 247] on li "Period Select date To Select date" at bounding box center [718, 234] width 257 height 31
click at [701, 259] on button "Filter" at bounding box center [694, 266] width 41 height 21
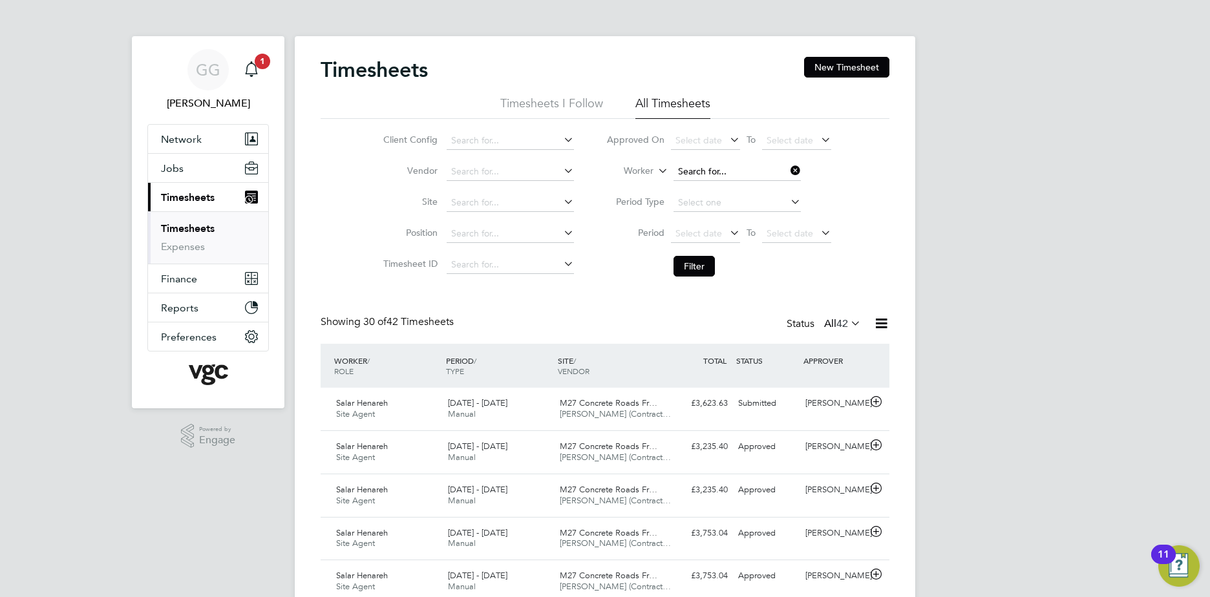
click at [722, 173] on input at bounding box center [737, 172] width 127 height 18
click at [725, 191] on li "[PERSON_NAME]" at bounding box center [736, 189] width 129 height 17
type input "[PERSON_NAME]"
click at [703, 260] on button "Filter" at bounding box center [694, 266] width 41 height 21
click at [751, 165] on input at bounding box center [737, 172] width 127 height 18
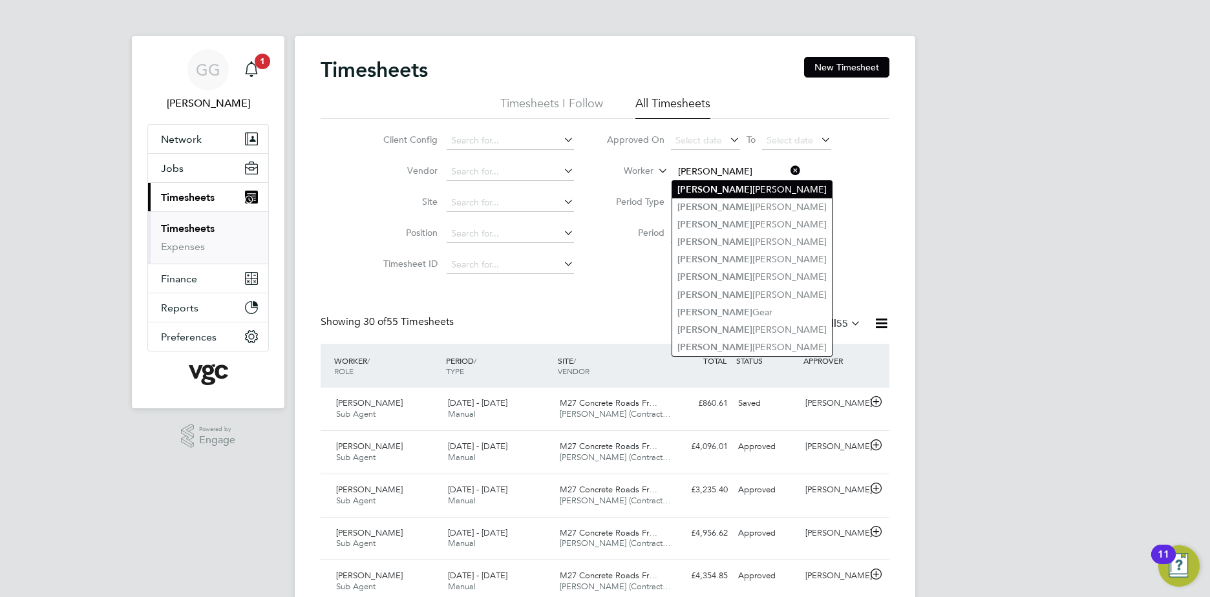
click at [771, 190] on li "[PERSON_NAME]" at bounding box center [752, 189] width 160 height 17
type input "[PERSON_NAME]"
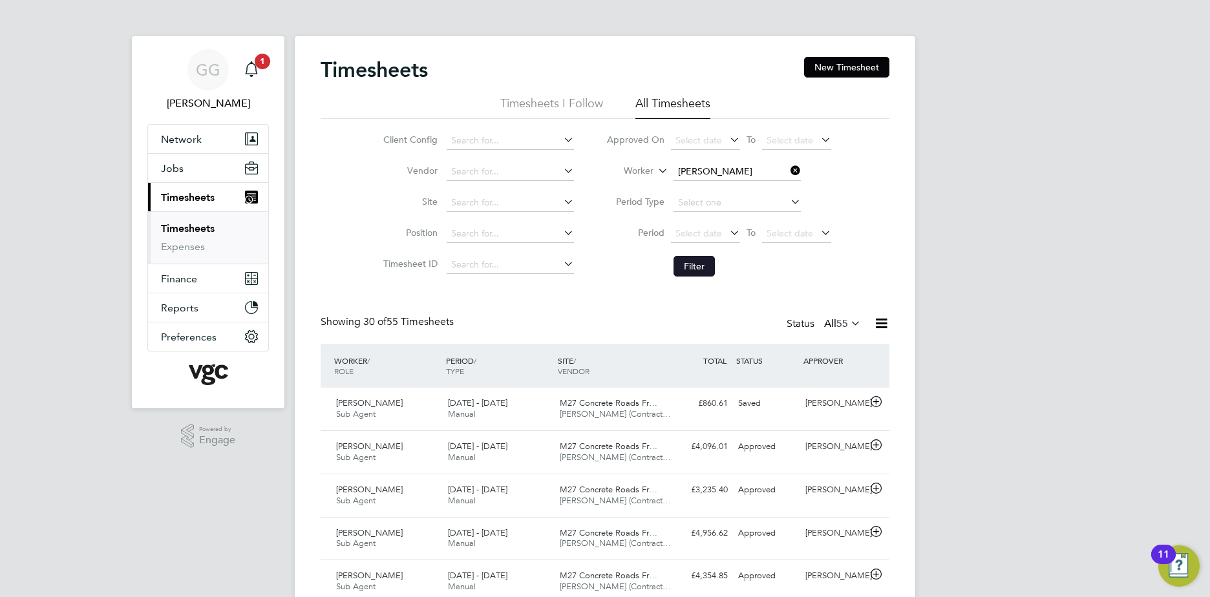
click at [681, 262] on button "Filter" at bounding box center [694, 266] width 41 height 21
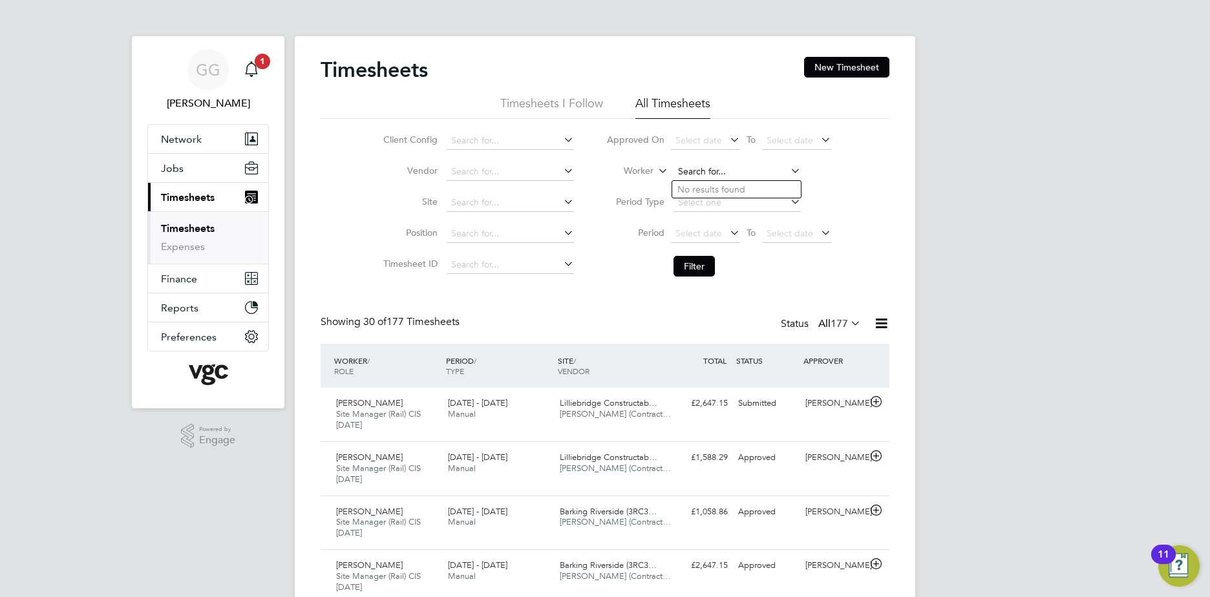
click at [749, 175] on input at bounding box center [737, 172] width 127 height 18
type input "[PERSON_NAME]"
click at [706, 173] on input at bounding box center [737, 172] width 127 height 18
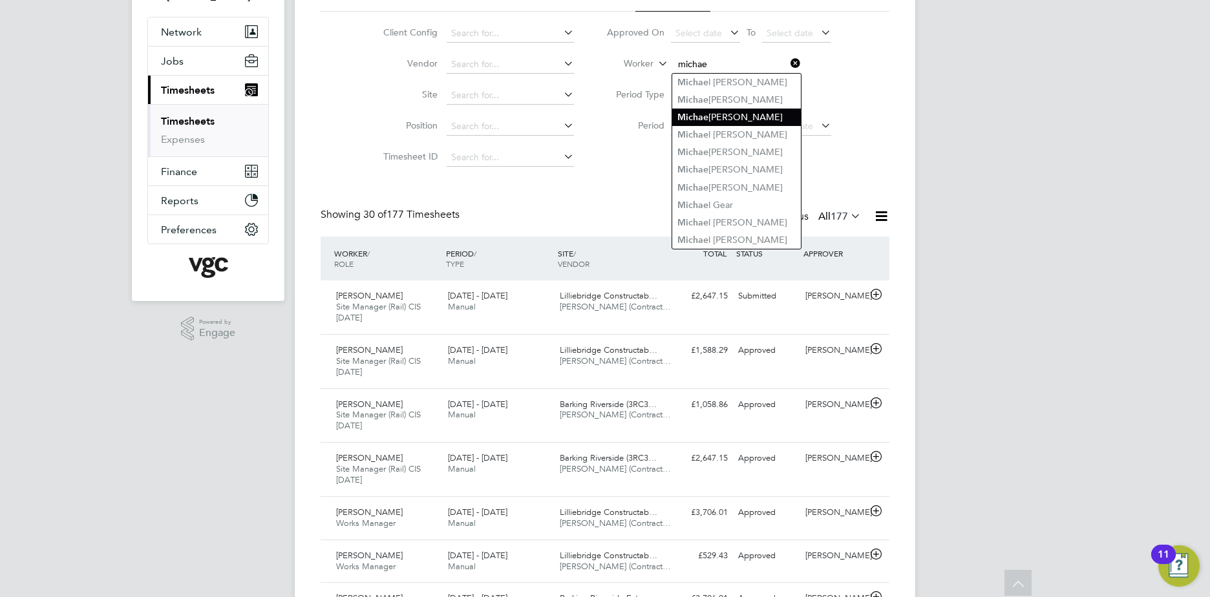
scroll to position [0, 0]
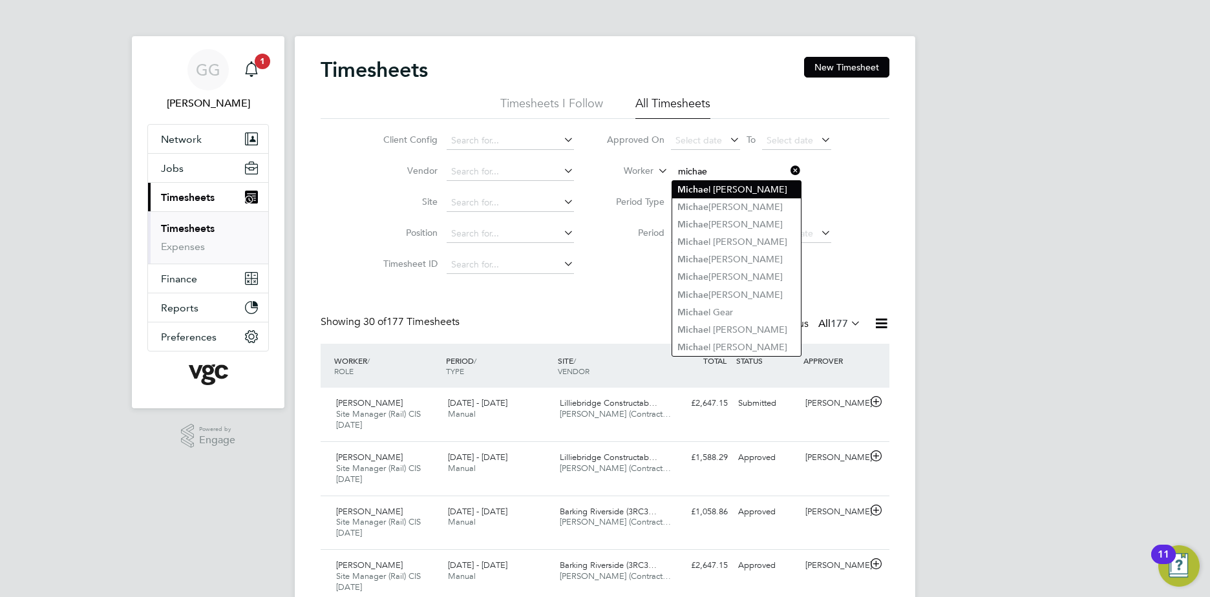
click at [751, 197] on li "[PERSON_NAME]" at bounding box center [736, 189] width 129 height 17
type input "[PERSON_NAME]"
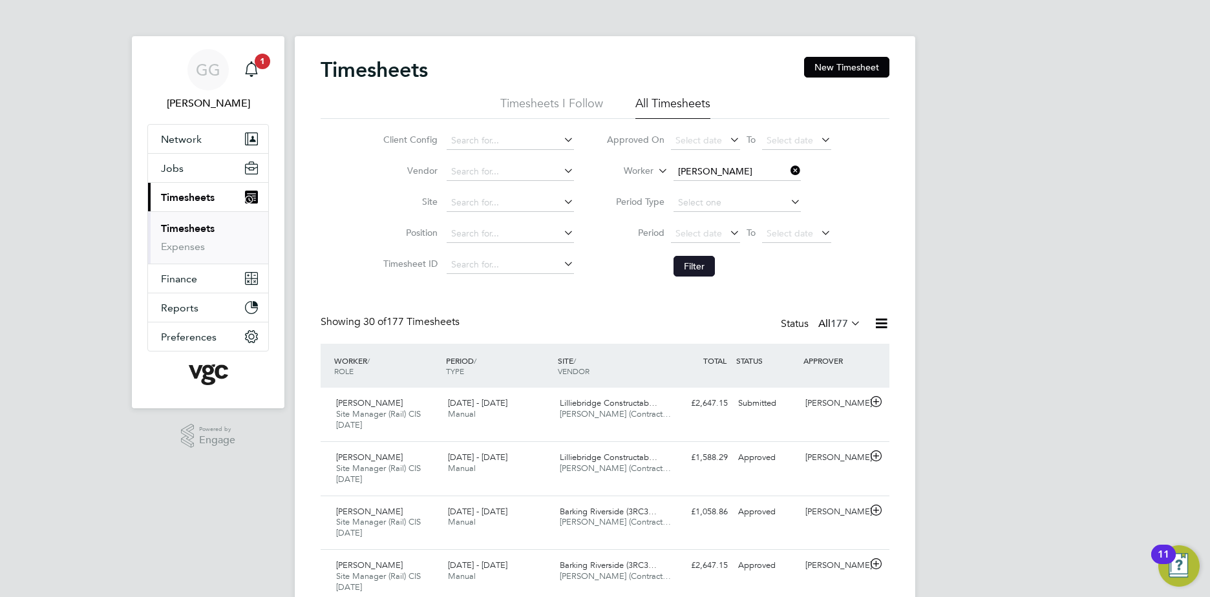
click at [699, 261] on button "Filter" at bounding box center [694, 266] width 41 height 21
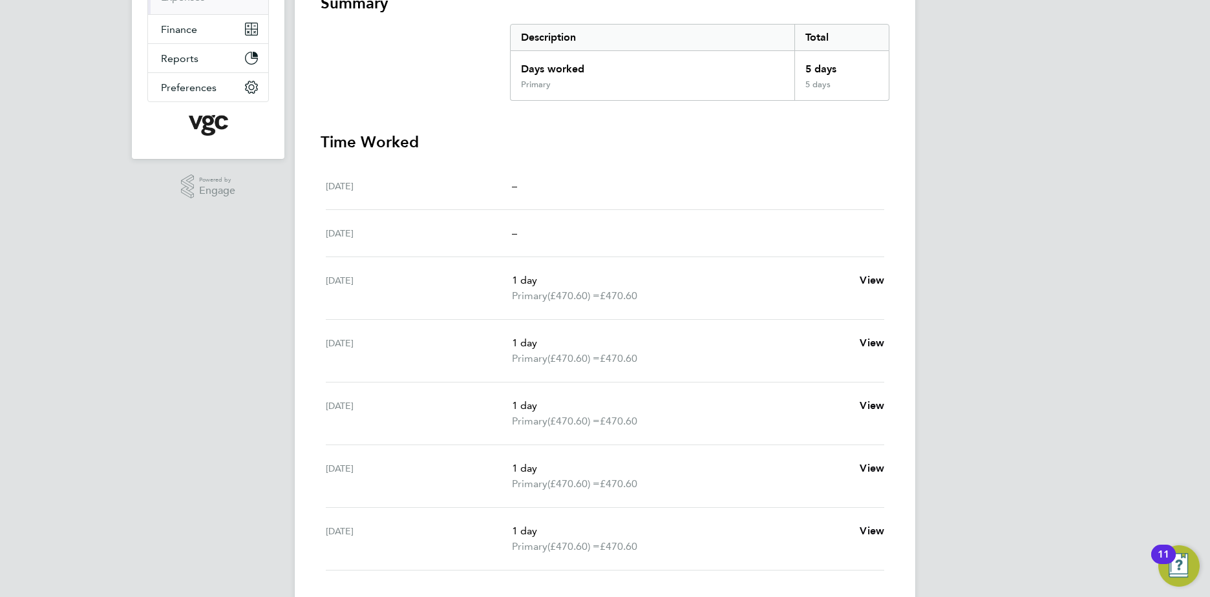
scroll to position [323, 0]
